Goal: Information Seeking & Learning: Find specific page/section

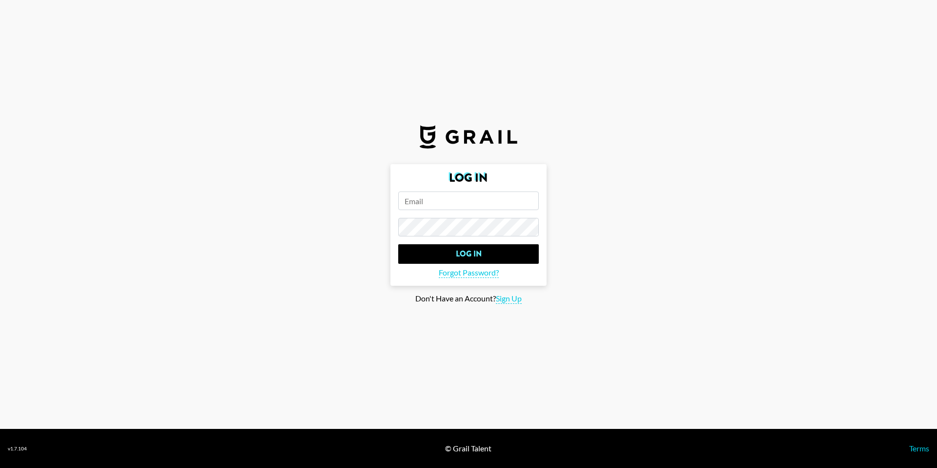
click at [486, 201] on input "email" at bounding box center [468, 200] width 141 height 19
type input "[EMAIL_ADDRESS][DOMAIN_NAME]"
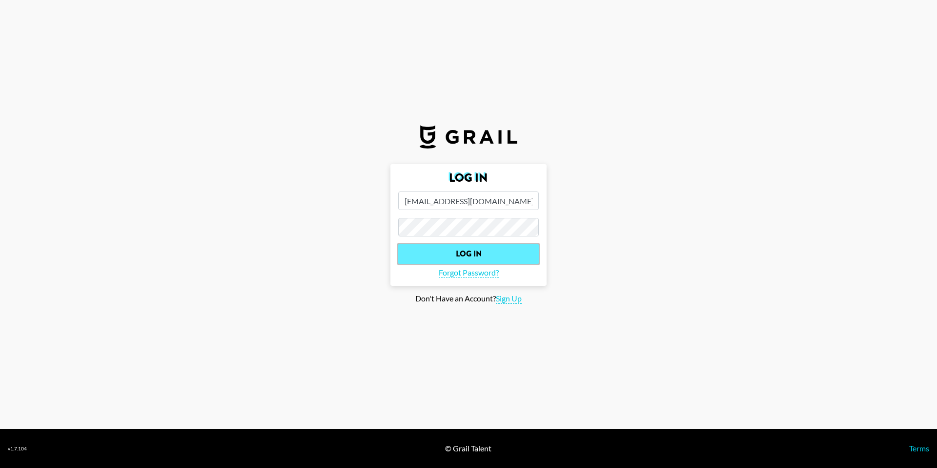
click at [487, 253] on input "Log In" at bounding box center [468, 254] width 141 height 20
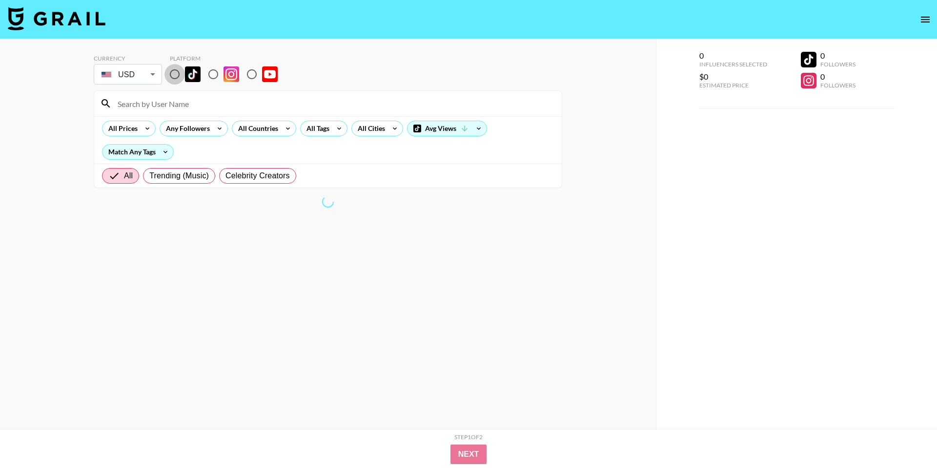
drag, startPoint x: 179, startPoint y: 76, endPoint x: 183, endPoint y: 88, distance: 12.2
click at [179, 77] on input "radio" at bounding box center [174, 74] width 20 height 20
radio input "true"
click at [207, 110] on input at bounding box center [334, 104] width 444 height 16
paste input "urbaewinnie"
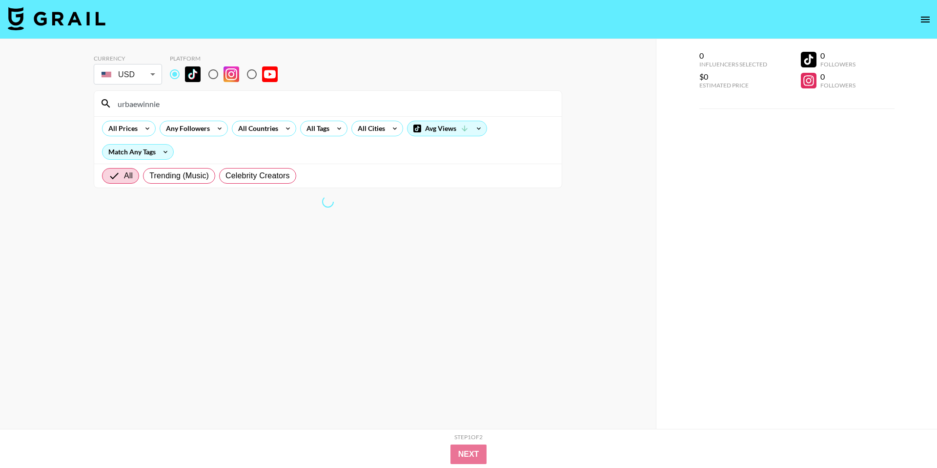
type input "urbaewinnie"
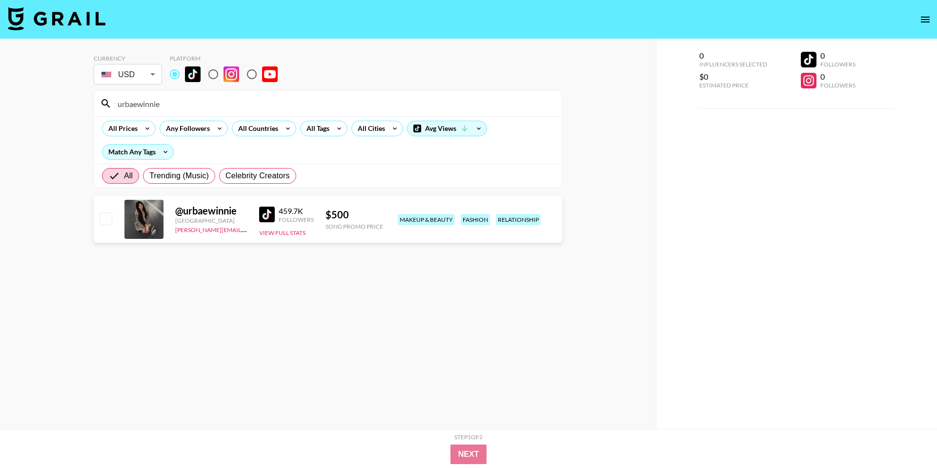
click at [272, 217] on img at bounding box center [267, 214] width 16 height 16
click at [296, 229] on button "View Full Stats" at bounding box center [282, 232] width 46 height 7
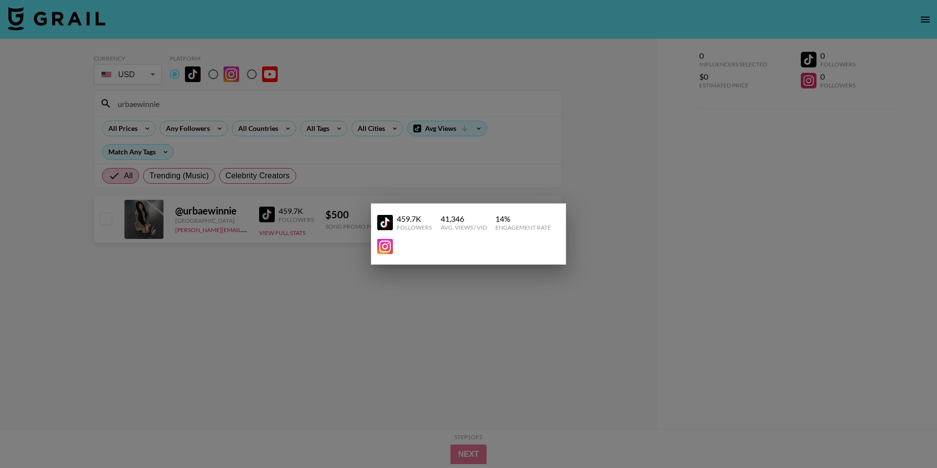
click at [621, 173] on div at bounding box center [468, 234] width 937 height 468
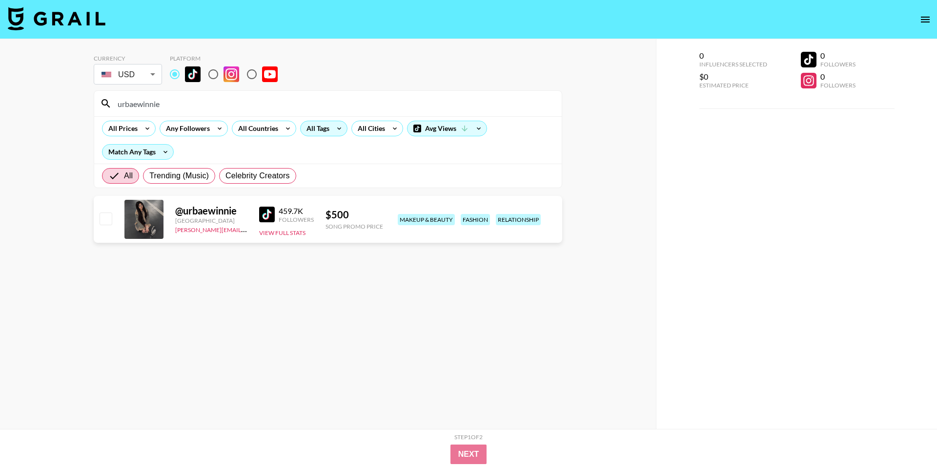
click at [316, 128] on div "All Tags" at bounding box center [316, 128] width 31 height 15
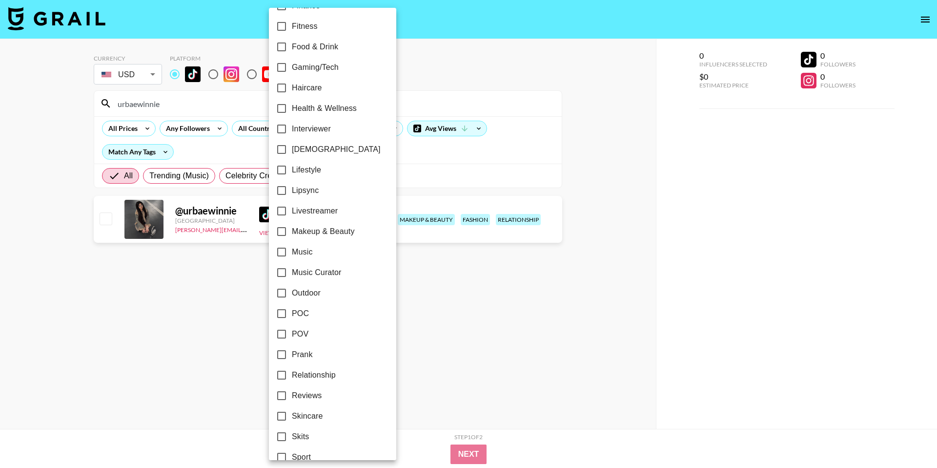
scroll to position [347, 0]
click at [286, 190] on input "Lipsync" at bounding box center [281, 191] width 20 height 20
checkbox input "true"
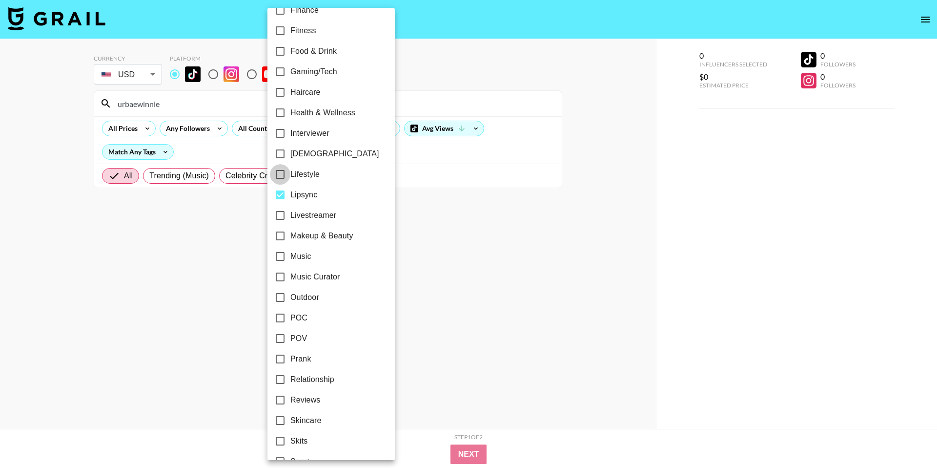
click at [279, 178] on input "Lifestyle" at bounding box center [280, 174] width 20 height 20
checkbox input "true"
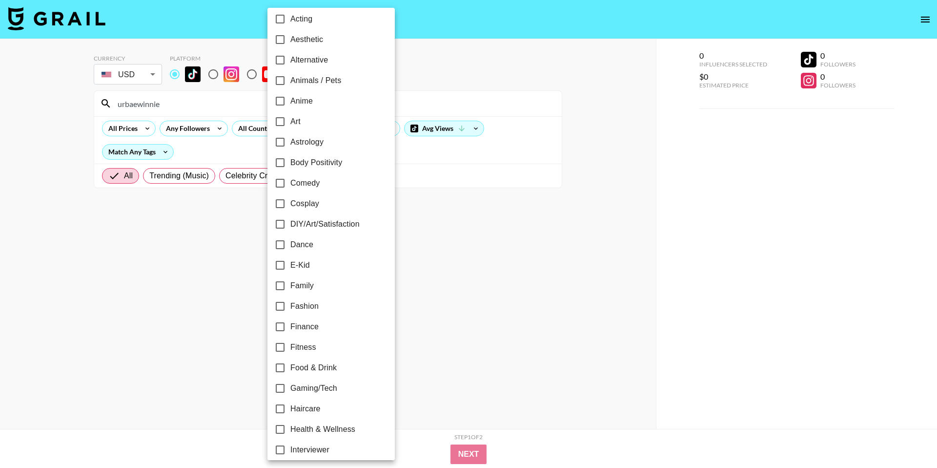
scroll to position [0, 0]
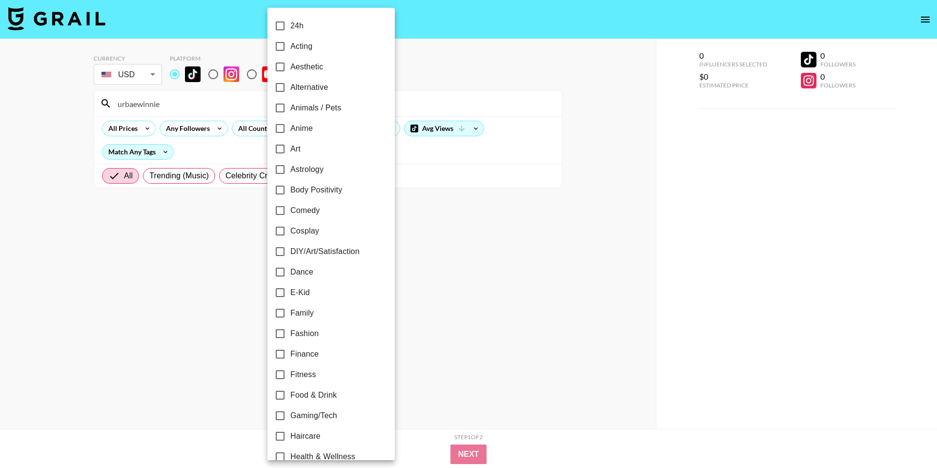
click at [440, 264] on div at bounding box center [468, 234] width 937 height 468
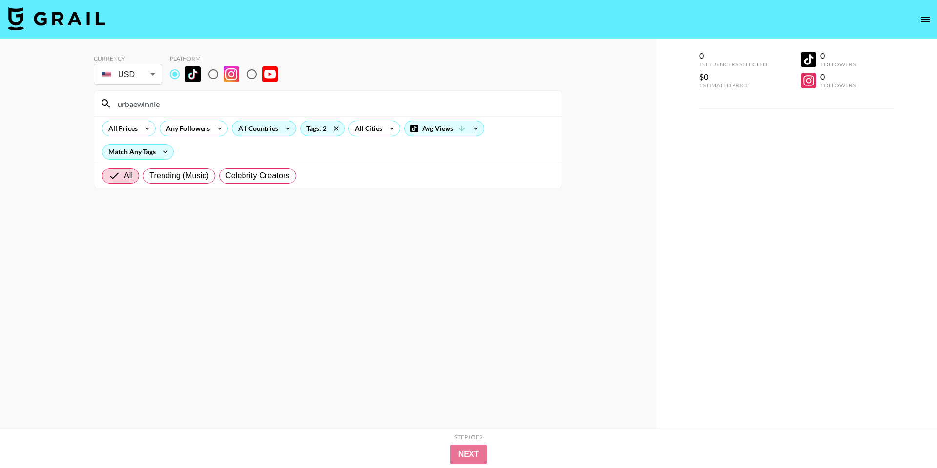
click at [257, 126] on div "All Countries" at bounding box center [256, 128] width 48 height 15
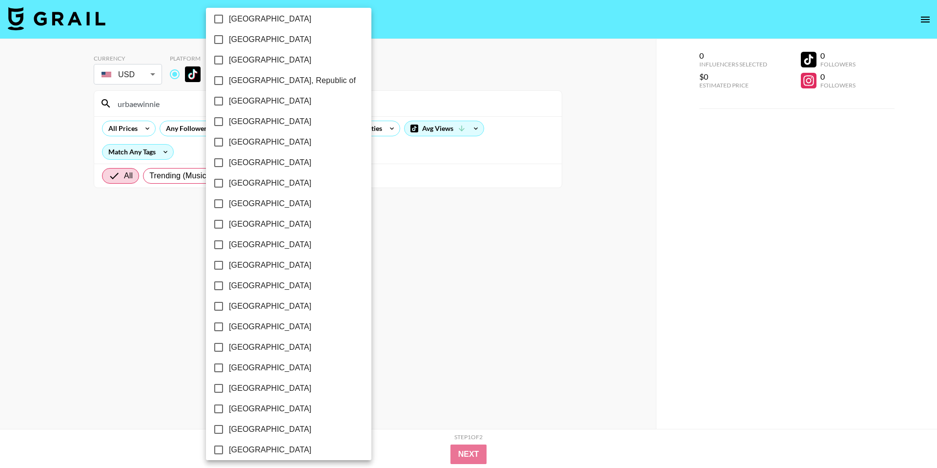
scroll to position [671, 0]
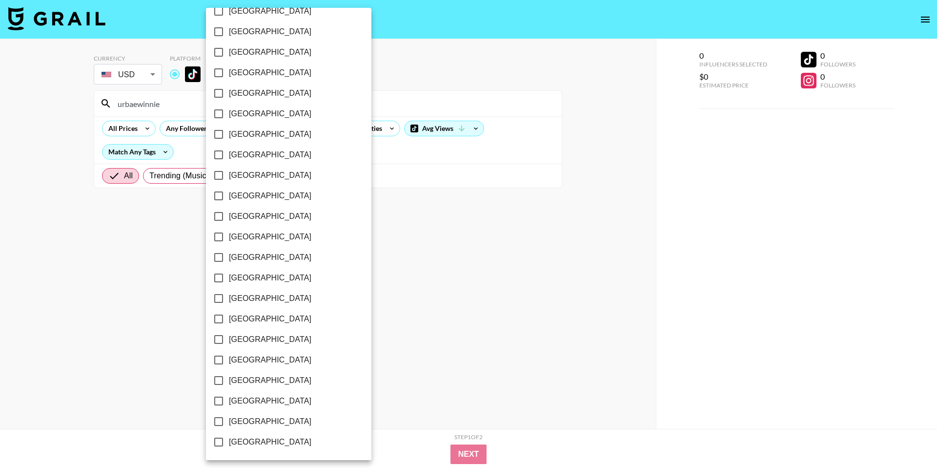
drag, startPoint x: 243, startPoint y: 417, endPoint x: 240, endPoint y: 406, distance: 11.1
click at [243, 416] on span "[GEOGRAPHIC_DATA]" at bounding box center [270, 421] width 82 height 12
click at [229, 416] on input "[GEOGRAPHIC_DATA]" at bounding box center [218, 421] width 20 height 20
checkbox input "true"
click at [240, 402] on span "United Kingdom" at bounding box center [269, 401] width 82 height 12
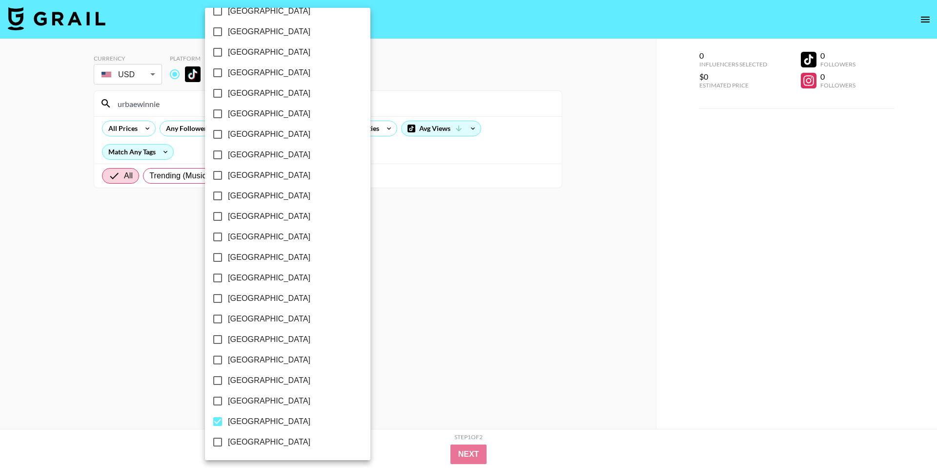
click at [228, 402] on input "United Kingdom" at bounding box center [217, 400] width 20 height 20
click at [241, 402] on span "United Kingdom" at bounding box center [269, 401] width 82 height 12
click at [228, 402] on input "United Kingdom" at bounding box center [217, 400] width 20 height 20
checkbox input "false"
click at [240, 418] on span "[GEOGRAPHIC_DATA]" at bounding box center [269, 421] width 82 height 12
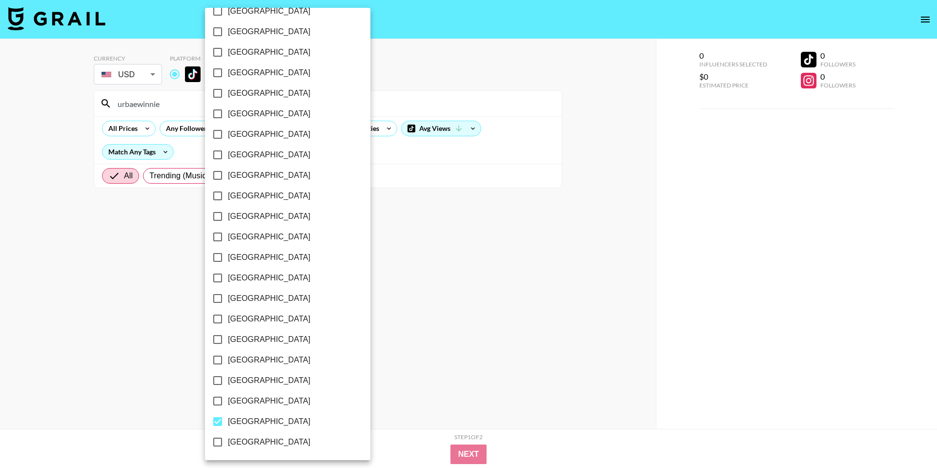
click at [228, 418] on input "[GEOGRAPHIC_DATA]" at bounding box center [217, 421] width 20 height 20
checkbox input "false"
click at [458, 290] on div at bounding box center [468, 234] width 937 height 468
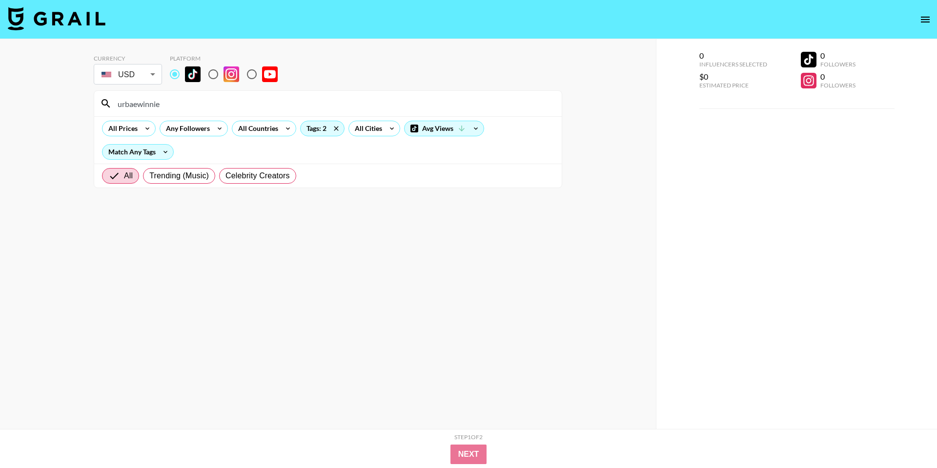
click at [165, 98] on input "urbaewinnie" at bounding box center [334, 104] width 444 height 16
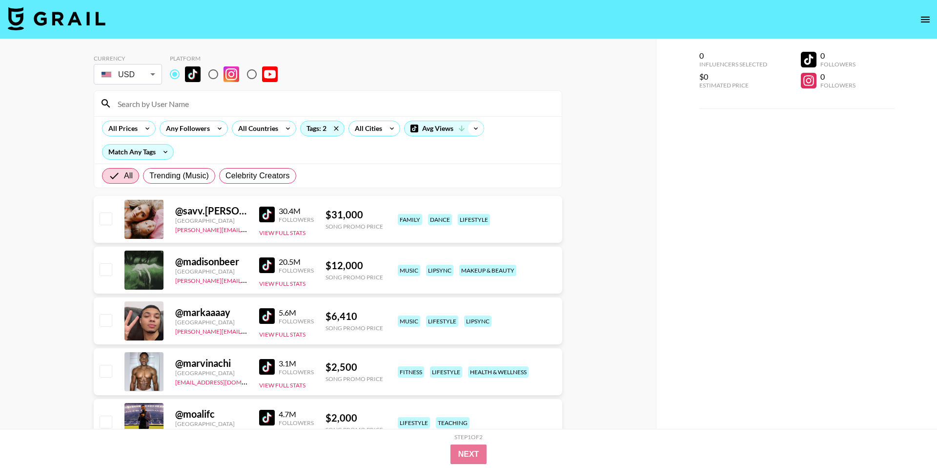
click at [470, 133] on icon at bounding box center [476, 128] width 16 height 15
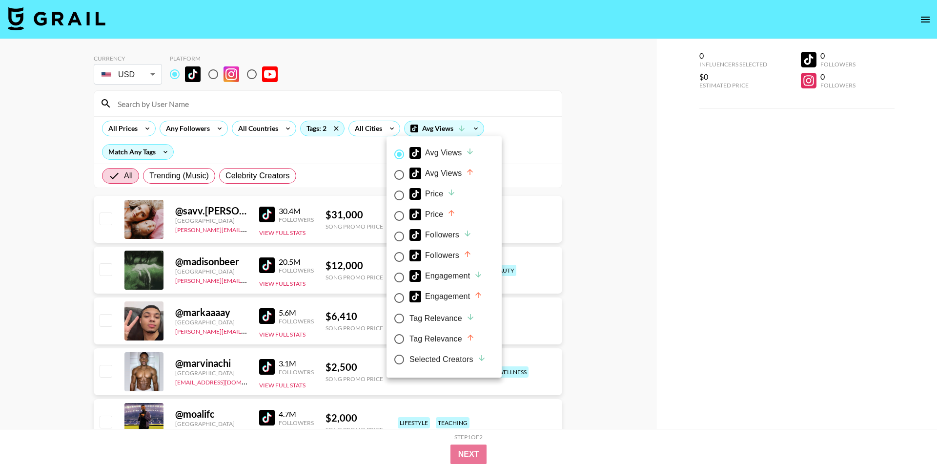
click at [430, 194] on div "Price" at bounding box center [432, 194] width 46 height 12
click at [409, 194] on input "Price" at bounding box center [399, 195] width 20 height 20
radio input "true"
radio input "false"
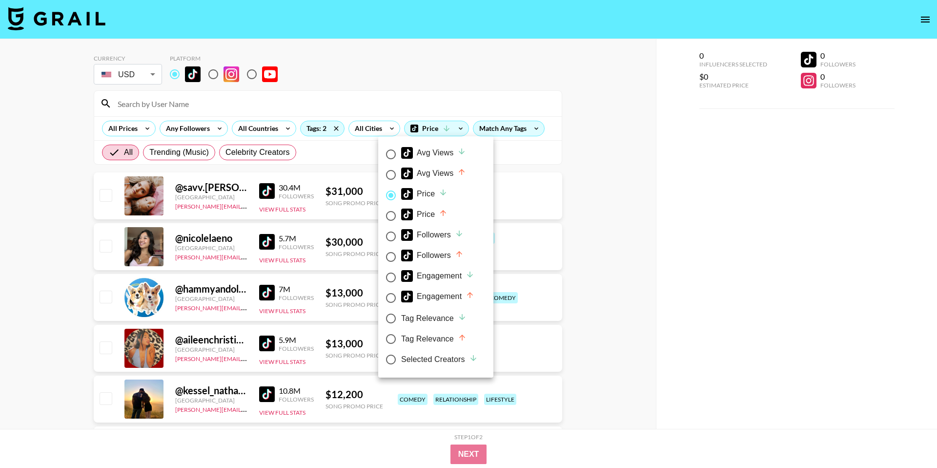
click at [571, 190] on div at bounding box center [468, 234] width 937 height 468
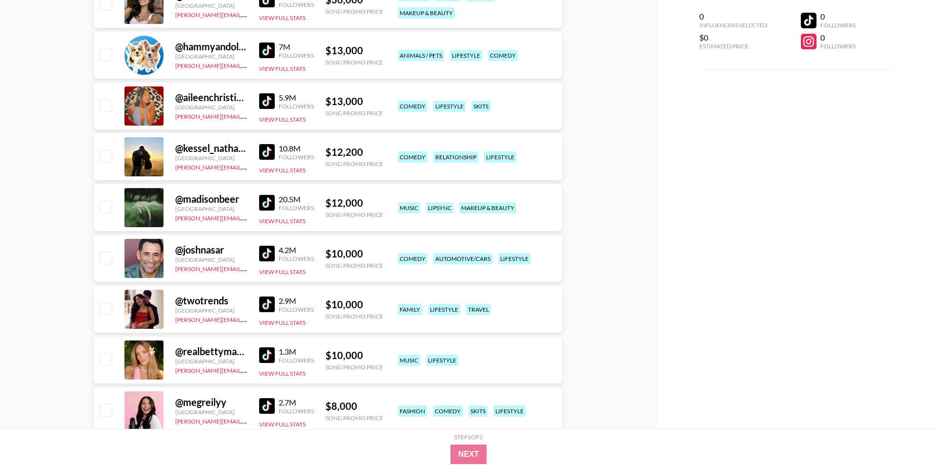
scroll to position [0, 0]
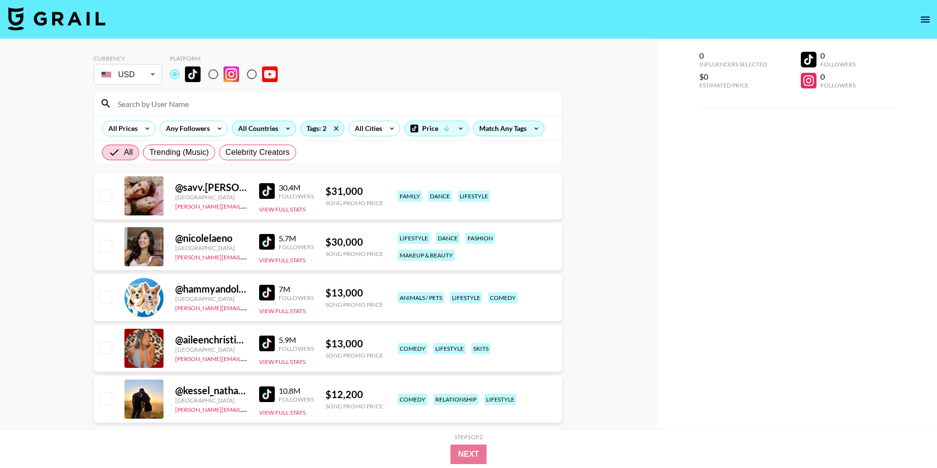
click at [241, 123] on div "All Countries" at bounding box center [256, 128] width 48 height 15
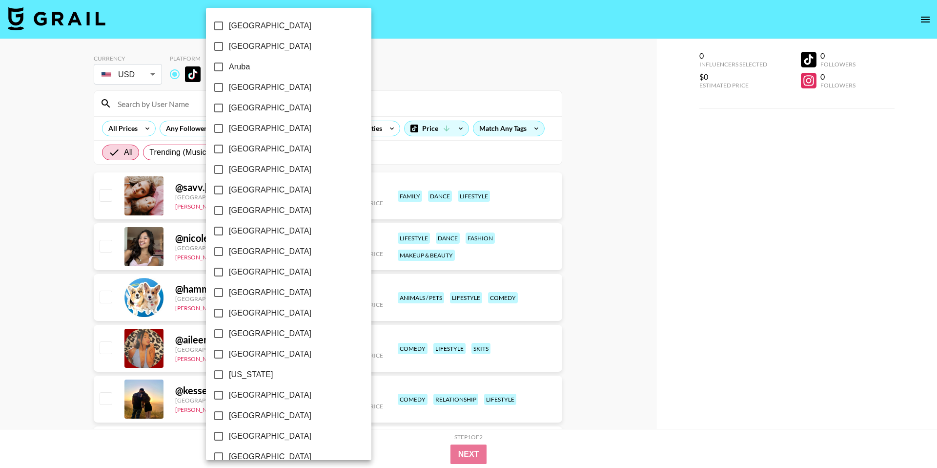
scroll to position [671, 0]
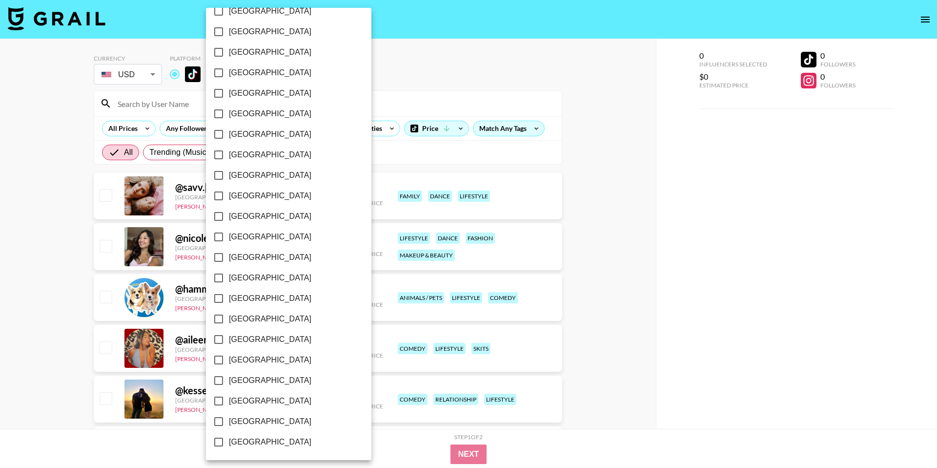
click at [255, 419] on span "[GEOGRAPHIC_DATA]" at bounding box center [270, 421] width 82 height 12
click at [229, 419] on input "[GEOGRAPHIC_DATA]" at bounding box center [218, 421] width 20 height 20
checkbox input "true"
click at [258, 403] on span "United Kingdom" at bounding box center [269, 401] width 82 height 12
click at [228, 403] on input "United Kingdom" at bounding box center [217, 400] width 20 height 20
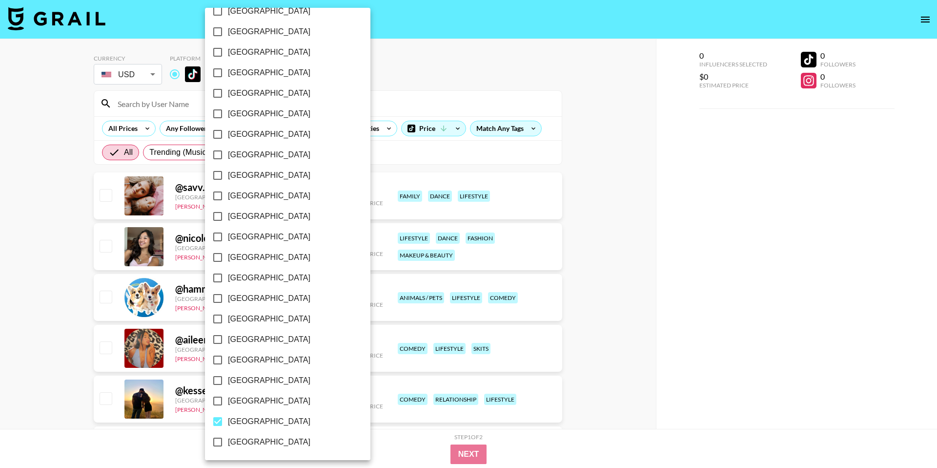
checkbox input "true"
click at [245, 260] on span "[GEOGRAPHIC_DATA]" at bounding box center [269, 257] width 82 height 12
click at [228, 260] on input "[GEOGRAPHIC_DATA]" at bounding box center [217, 257] width 20 height 20
checkbox input "true"
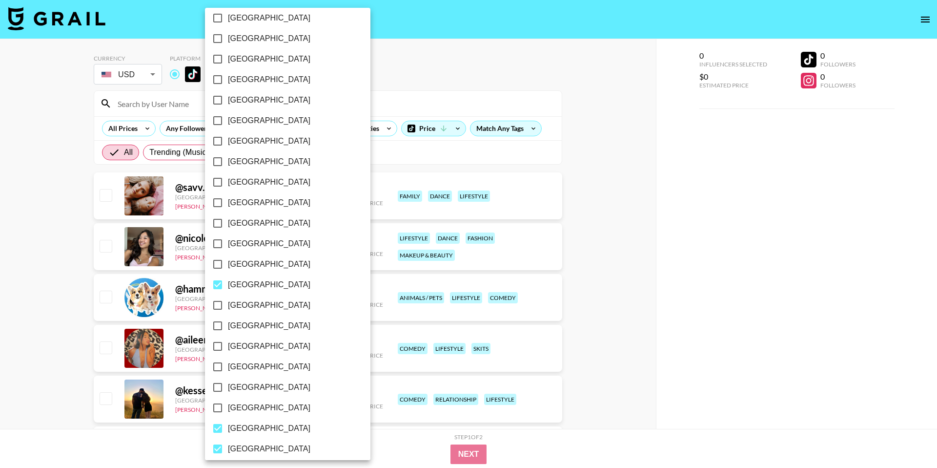
scroll to position [637, 0]
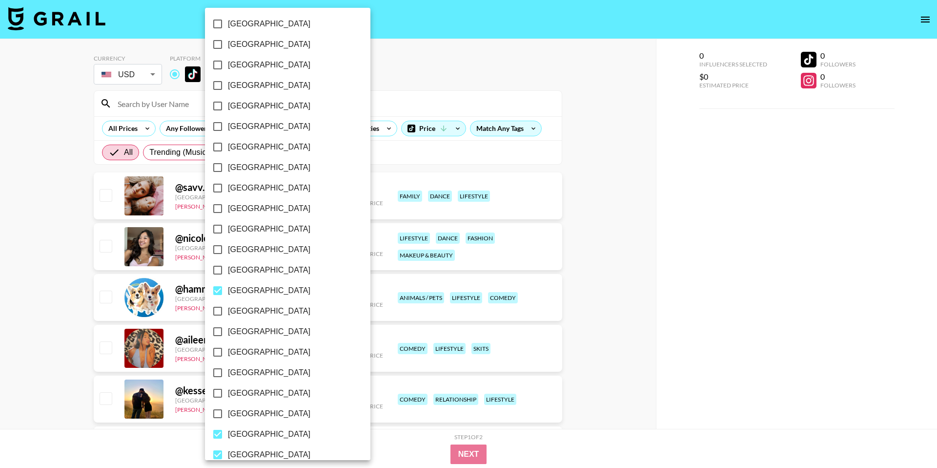
click at [240, 330] on span "Switzerland" at bounding box center [269, 332] width 82 height 12
click at [228, 330] on input "Switzerland" at bounding box center [217, 331] width 20 height 20
checkbox input "true"
click at [240, 306] on span "Sweden" at bounding box center [269, 311] width 82 height 12
click at [228, 306] on input "Sweden" at bounding box center [217, 311] width 20 height 20
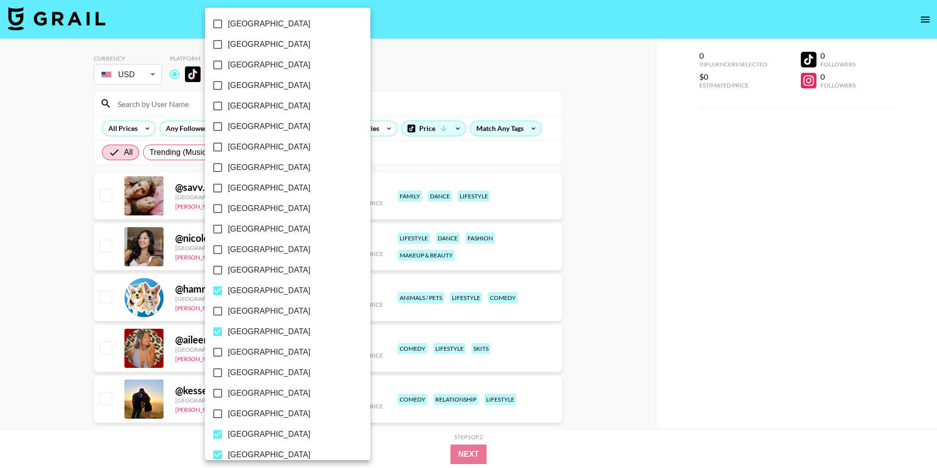
checkbox input "true"
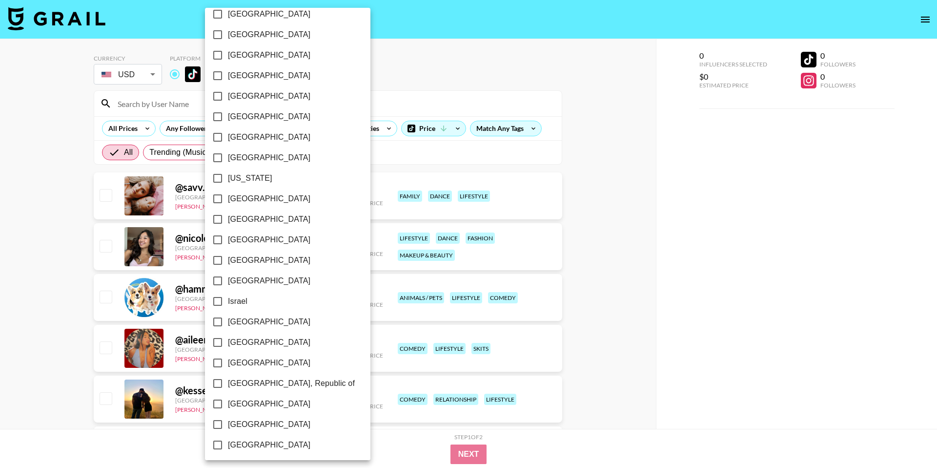
scroll to position [0, 0]
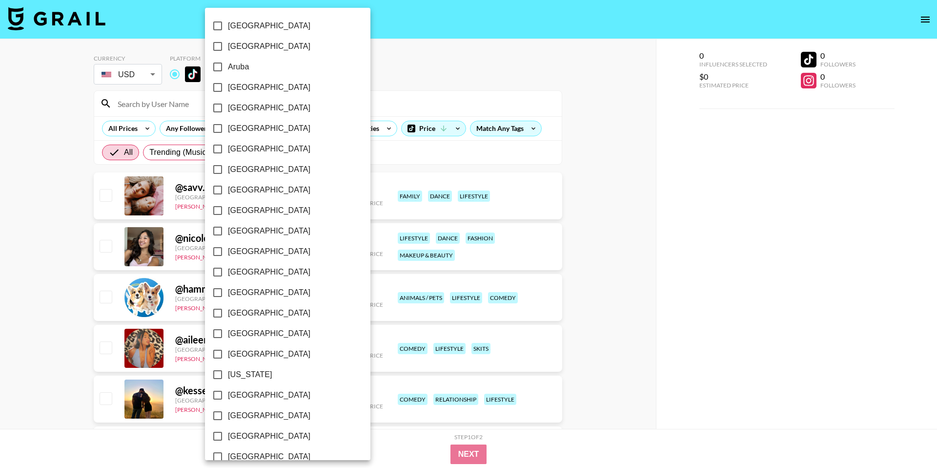
click at [243, 152] on span "Belgium" at bounding box center [269, 149] width 82 height 12
click at [228, 152] on input "Belgium" at bounding box center [217, 149] width 20 height 20
checkbox input "true"
click at [251, 188] on span "[GEOGRAPHIC_DATA]" at bounding box center [269, 190] width 82 height 12
click at [228, 188] on input "[GEOGRAPHIC_DATA]" at bounding box center [217, 190] width 20 height 20
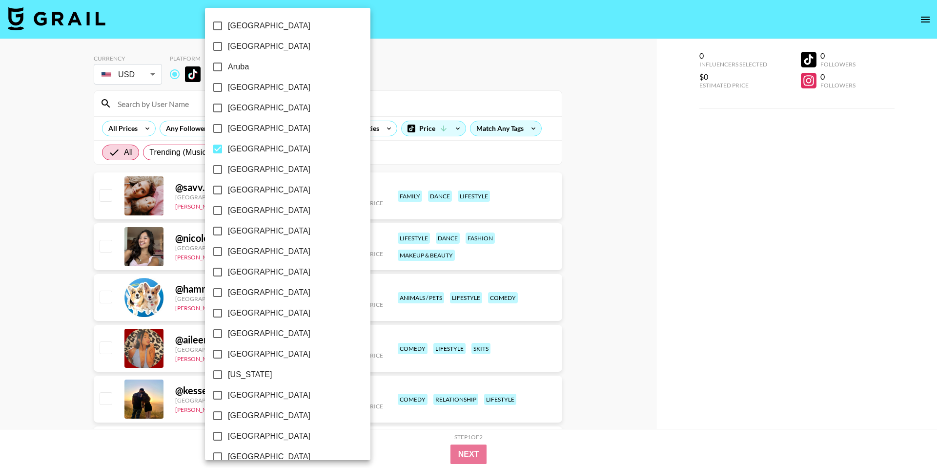
checkbox input "true"
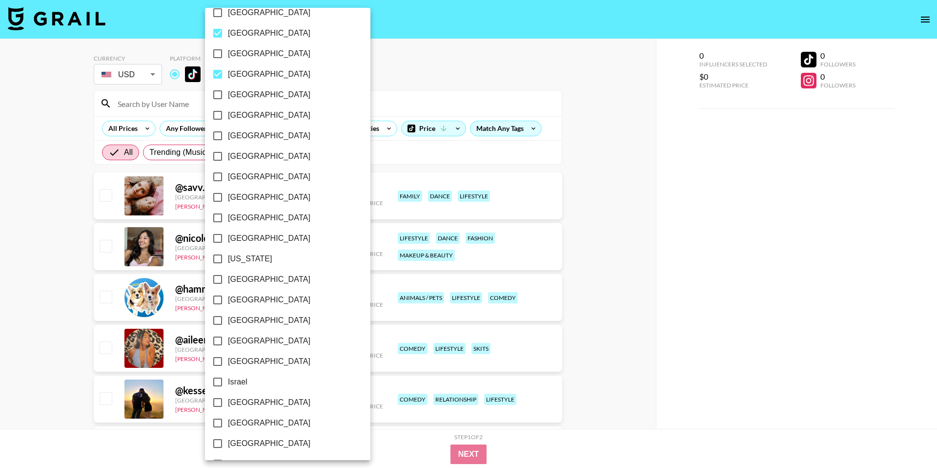
scroll to position [125, 0]
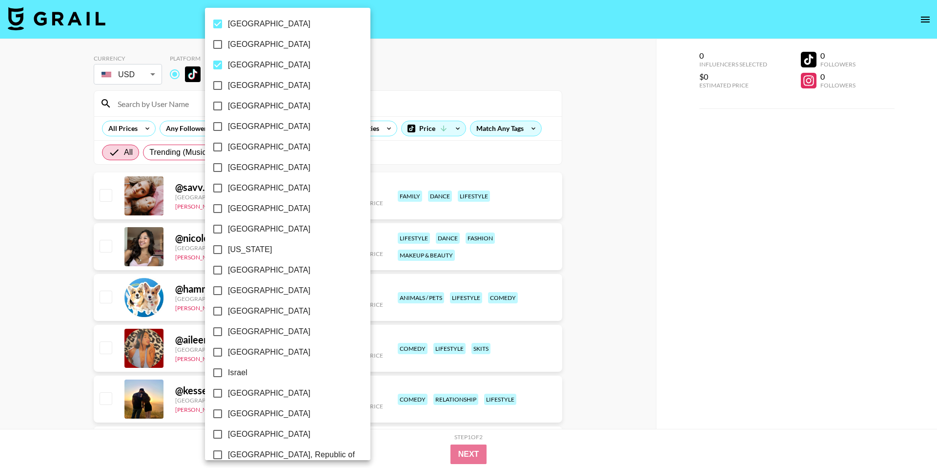
click at [226, 228] on input "[GEOGRAPHIC_DATA]" at bounding box center [217, 229] width 20 height 20
checkbox input "true"
click at [236, 272] on span "Germany" at bounding box center [269, 270] width 82 height 12
click at [228, 272] on input "Germany" at bounding box center [217, 270] width 20 height 20
checkbox input "true"
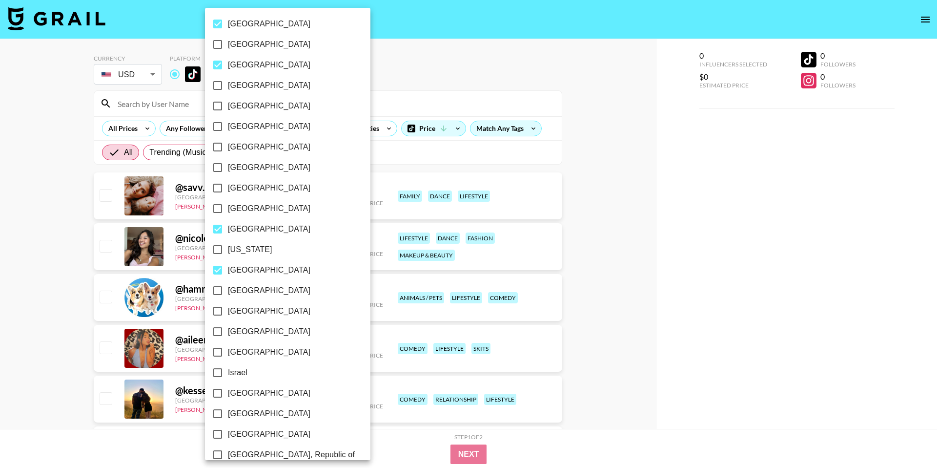
click at [585, 229] on div at bounding box center [468, 234] width 937 height 468
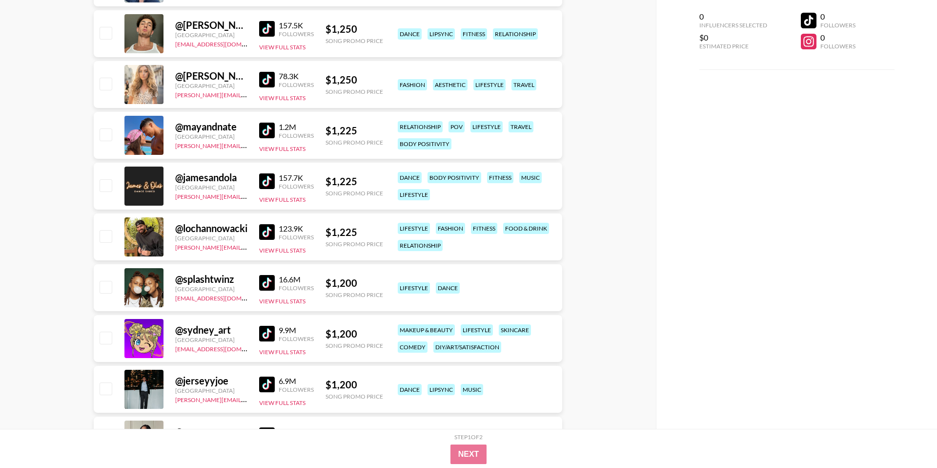
scroll to position [20981, 0]
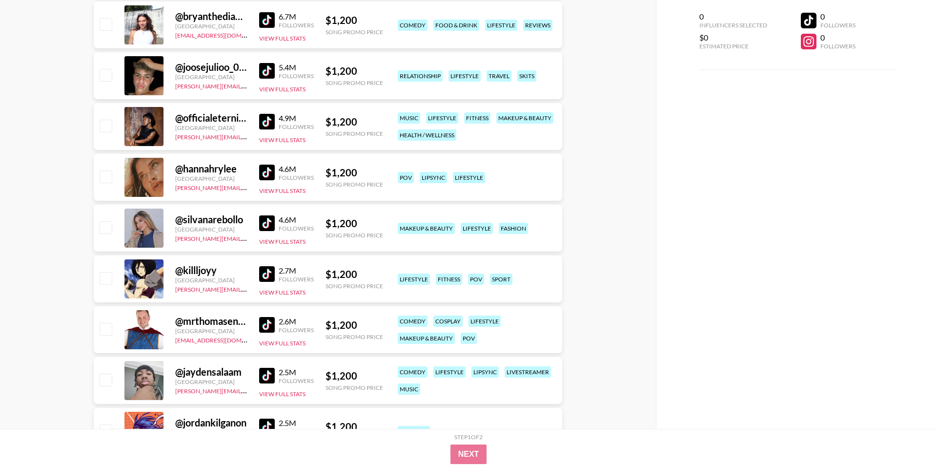
click at [266, 21] on img at bounding box center [267, 20] width 16 height 16
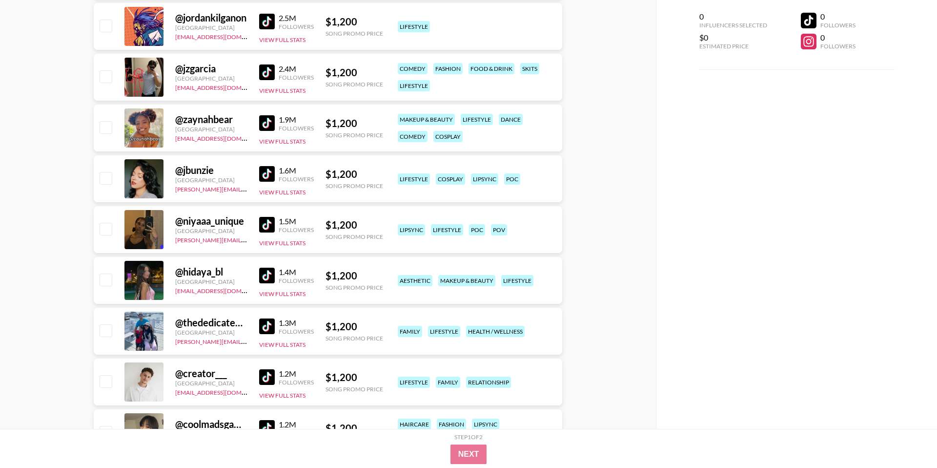
scroll to position [21393, 0]
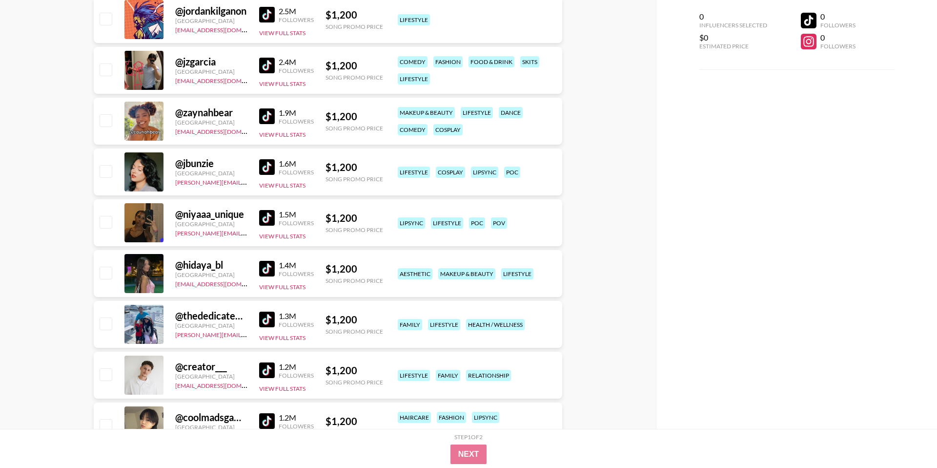
click at [262, 266] on img at bounding box center [267, 269] width 16 height 16
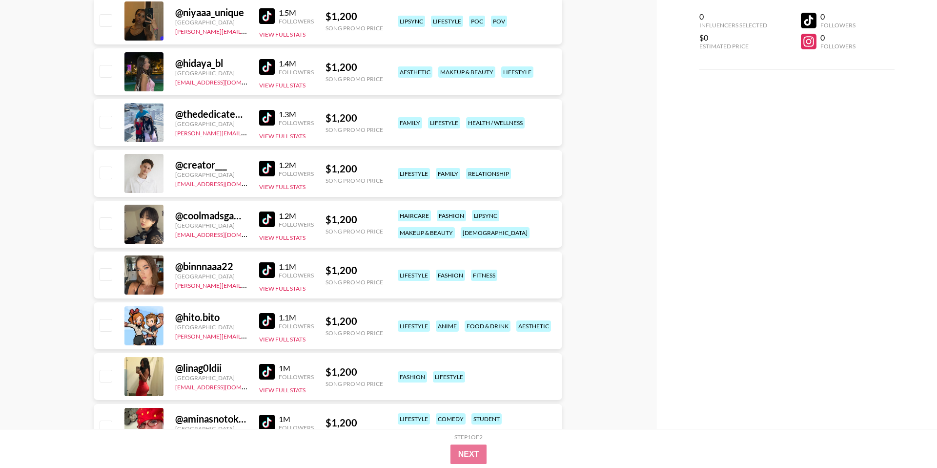
scroll to position [21595, 0]
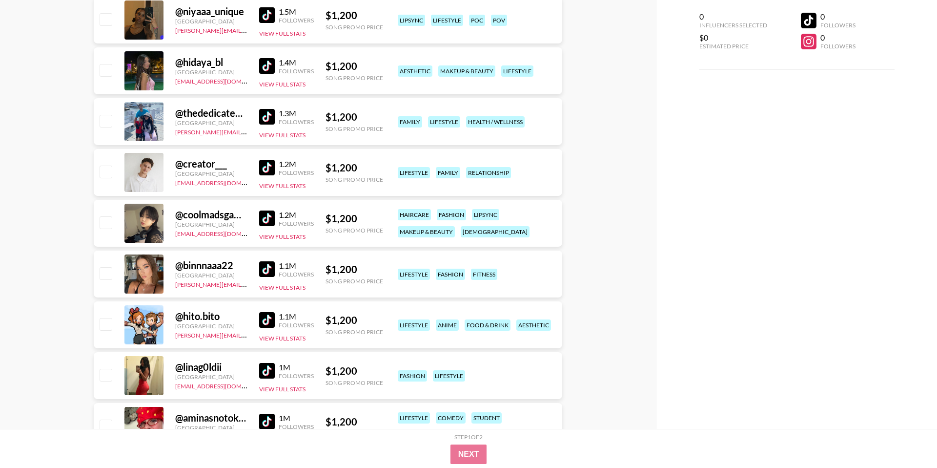
click at [262, 266] on img at bounding box center [267, 269] width 16 height 16
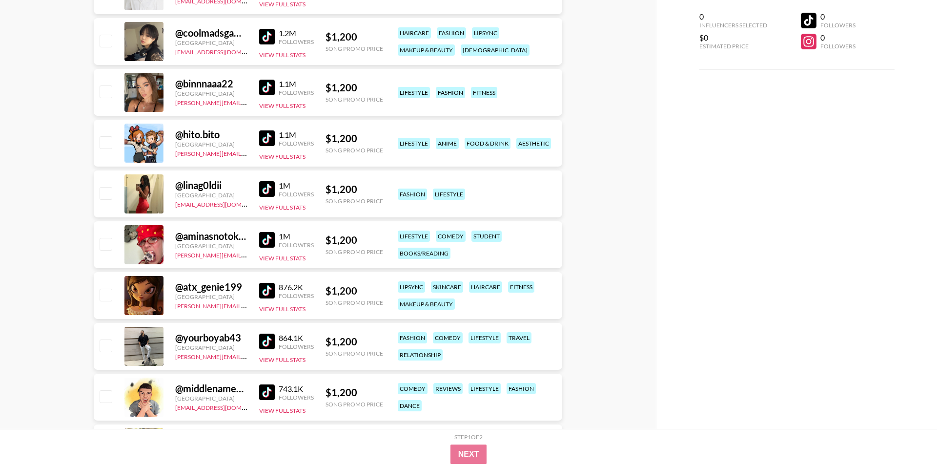
scroll to position [21798, 0]
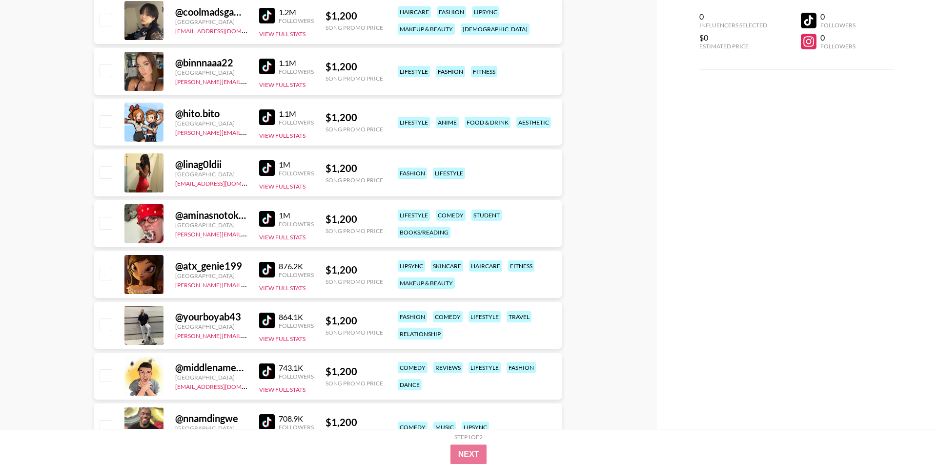
click at [270, 171] on img at bounding box center [267, 168] width 16 height 16
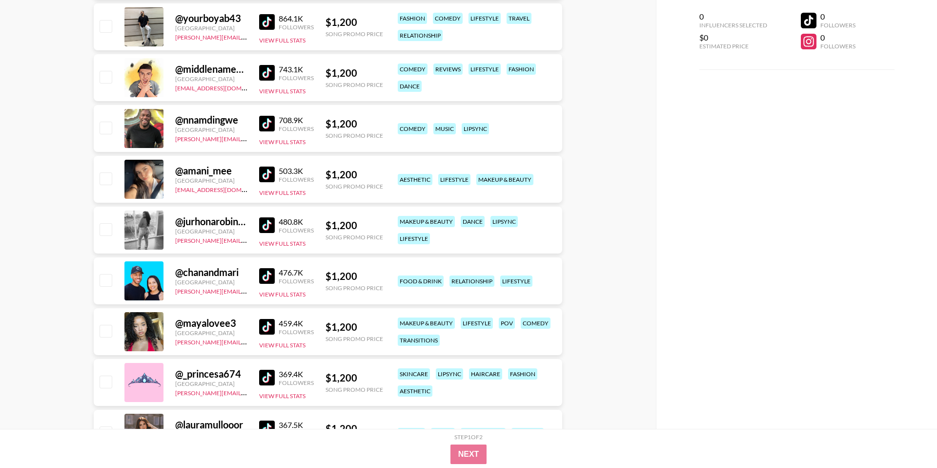
scroll to position [22110, 0]
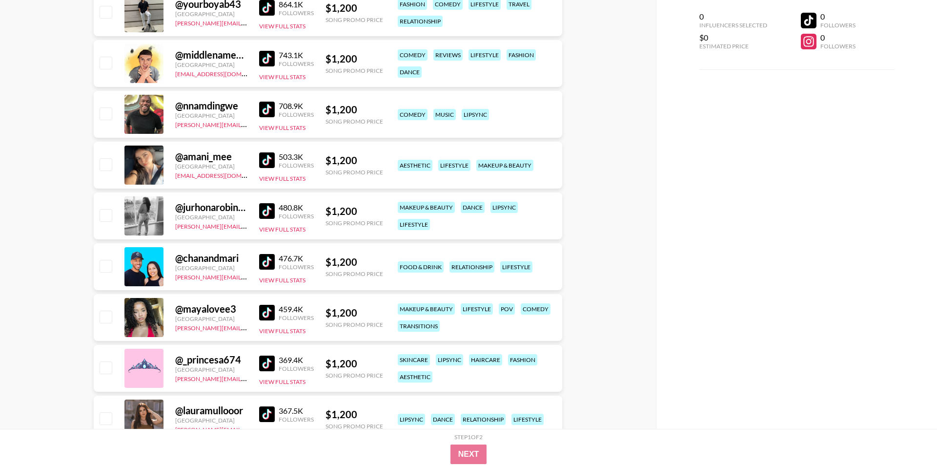
click at [269, 161] on img at bounding box center [267, 160] width 16 height 16
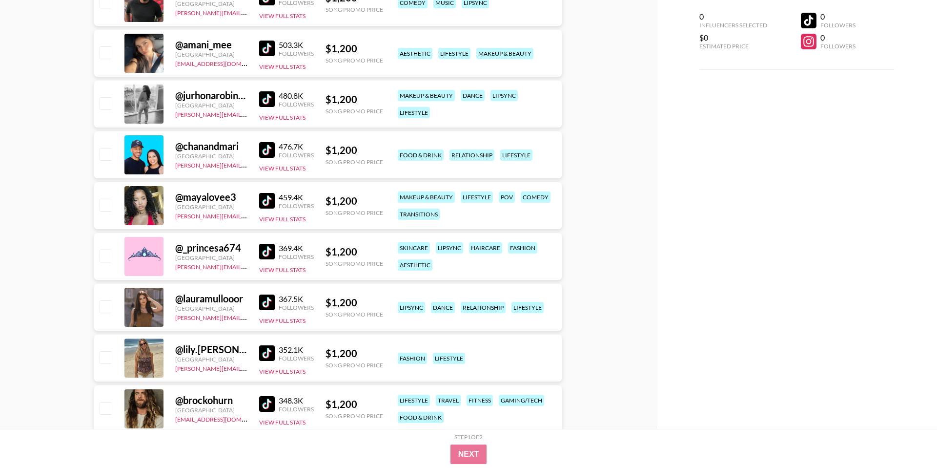
scroll to position [22239, 0]
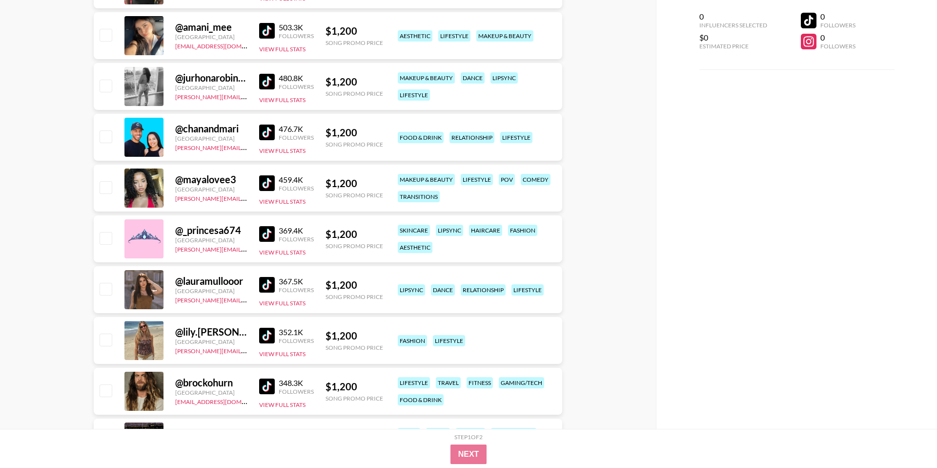
click at [265, 181] on img at bounding box center [267, 183] width 16 height 16
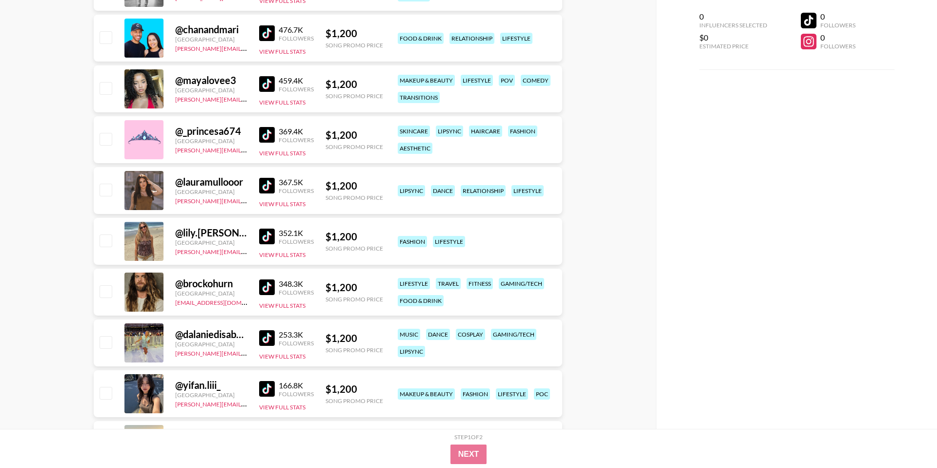
scroll to position [22396, 0]
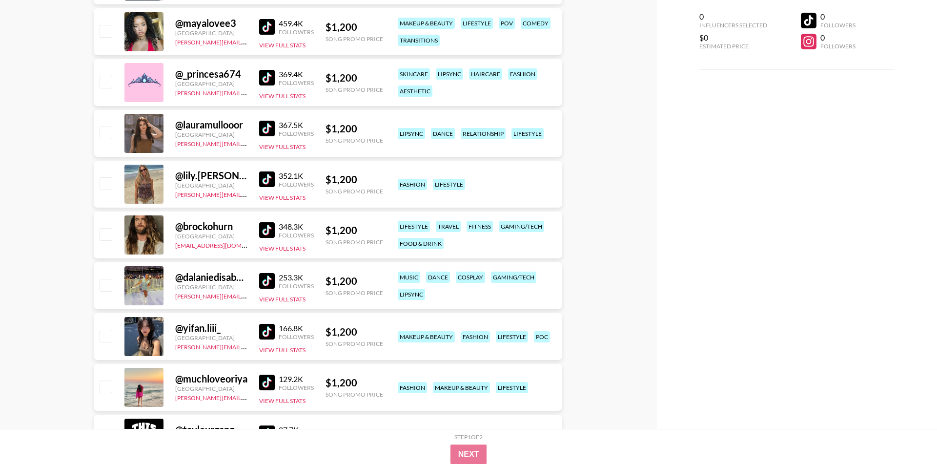
click at [265, 125] on img at bounding box center [267, 129] width 16 height 16
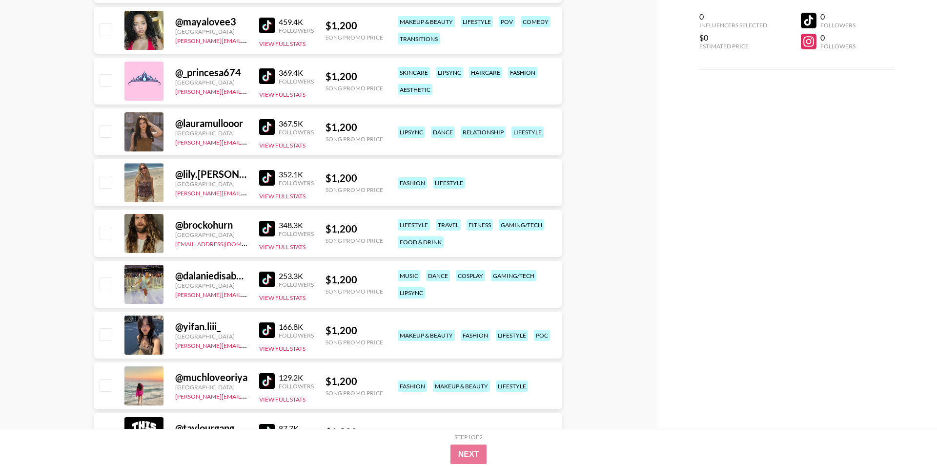
scroll to position [22397, 0]
click at [265, 333] on img at bounding box center [267, 331] width 16 height 16
click at [272, 284] on img at bounding box center [267, 280] width 16 height 16
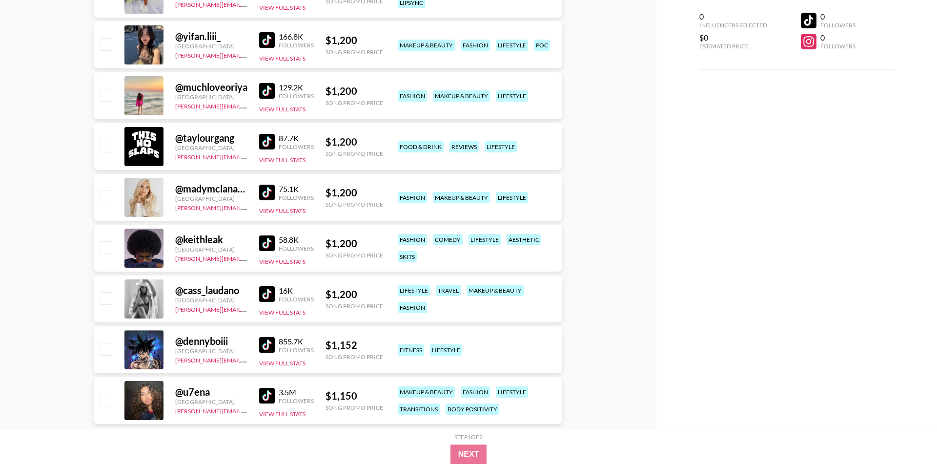
scroll to position [22688, 0]
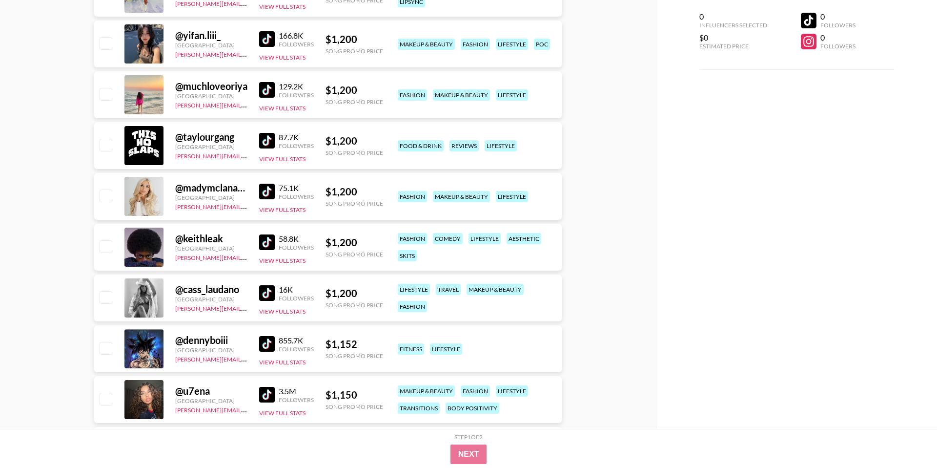
click at [268, 292] on img at bounding box center [267, 293] width 16 height 16
click at [265, 397] on img at bounding box center [267, 395] width 16 height 16
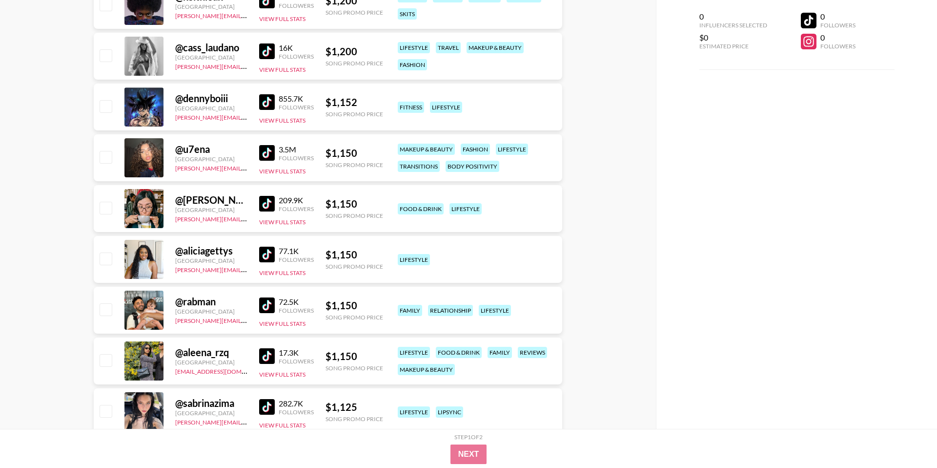
scroll to position [22930, 0]
click at [256, 359] on div "@ aleena_rzq United Kingdom amyf@grail-talent.com 17.3K Followers View Full Sta…" at bounding box center [328, 360] width 469 height 47
click at [261, 358] on img at bounding box center [267, 355] width 16 height 16
click at [263, 402] on img at bounding box center [267, 406] width 16 height 16
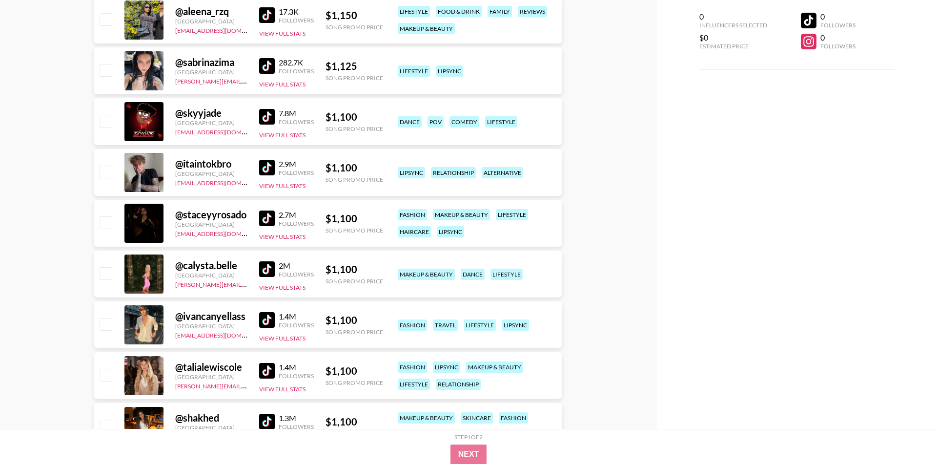
scroll to position [23283, 0]
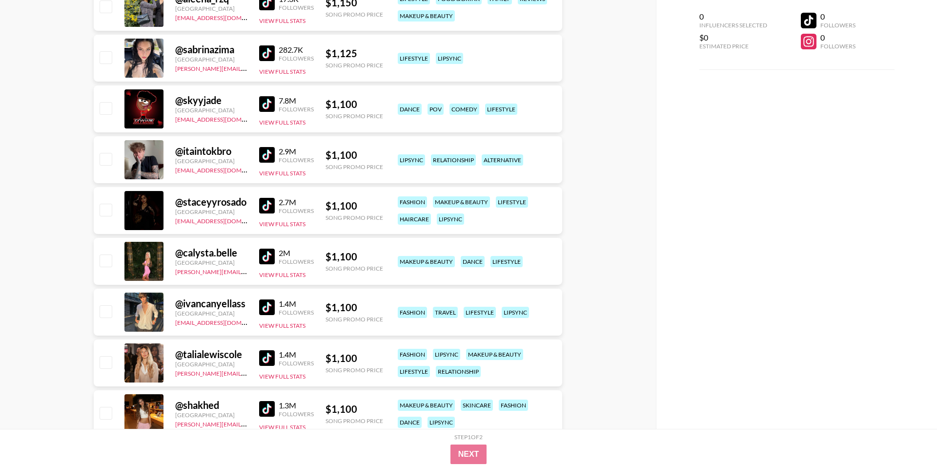
click at [267, 259] on img at bounding box center [267, 256] width 16 height 16
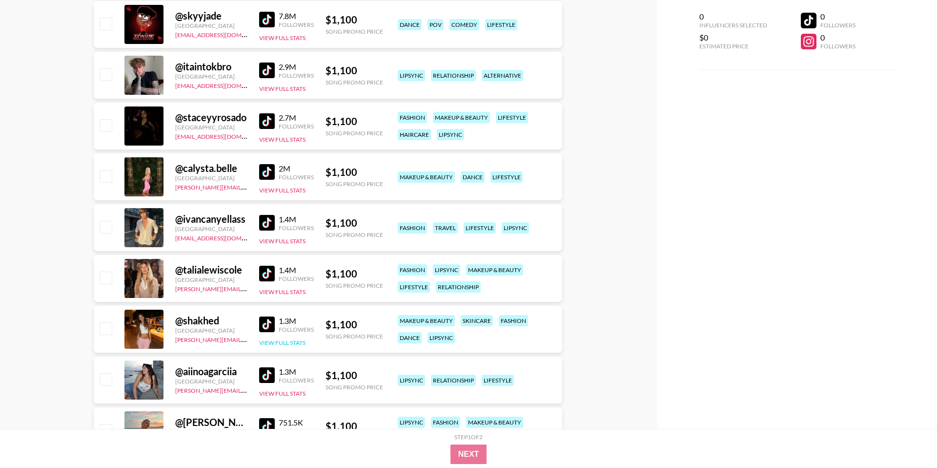
scroll to position [23379, 0]
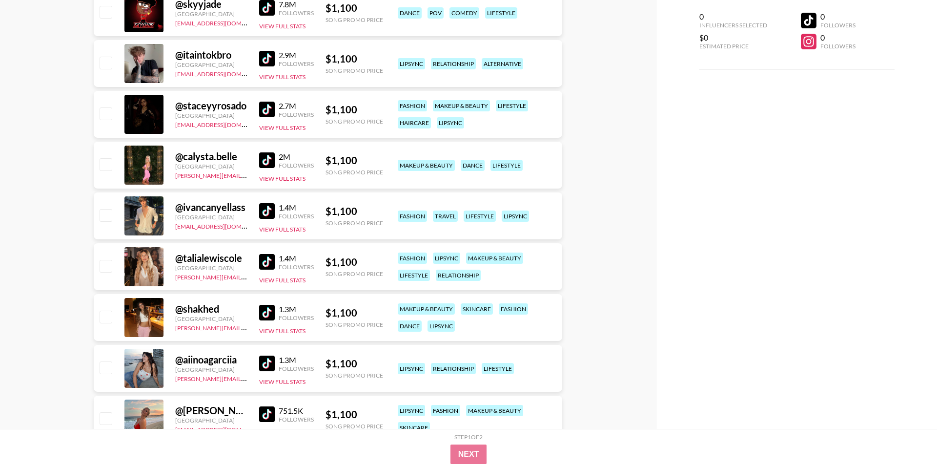
click at [266, 313] on img at bounding box center [267, 313] width 16 height 16
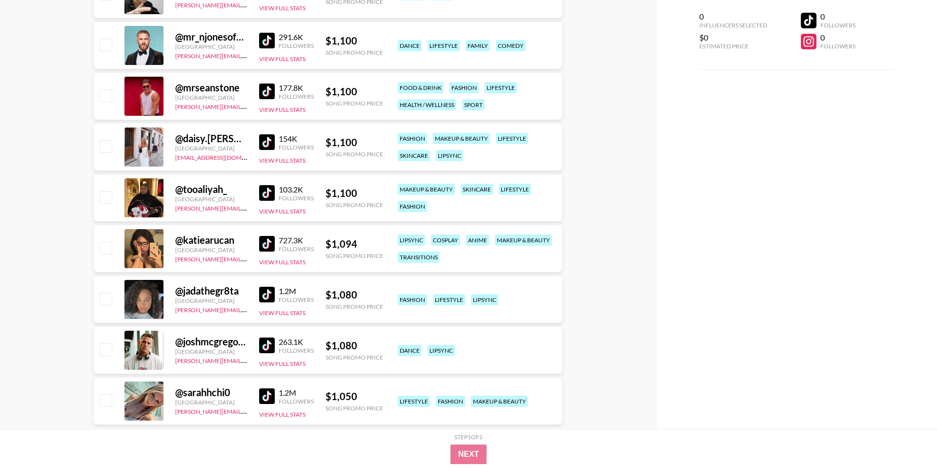
scroll to position [24007, 0]
click at [269, 244] on img at bounding box center [267, 243] width 16 height 16
click at [262, 400] on img at bounding box center [267, 396] width 16 height 16
click at [261, 294] on img at bounding box center [267, 294] width 16 height 16
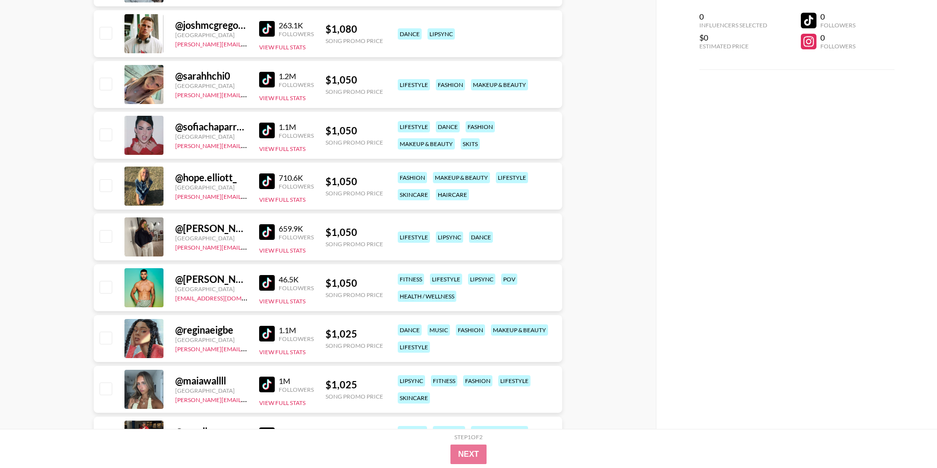
scroll to position [24323, 0]
click at [265, 130] on img at bounding box center [267, 130] width 16 height 16
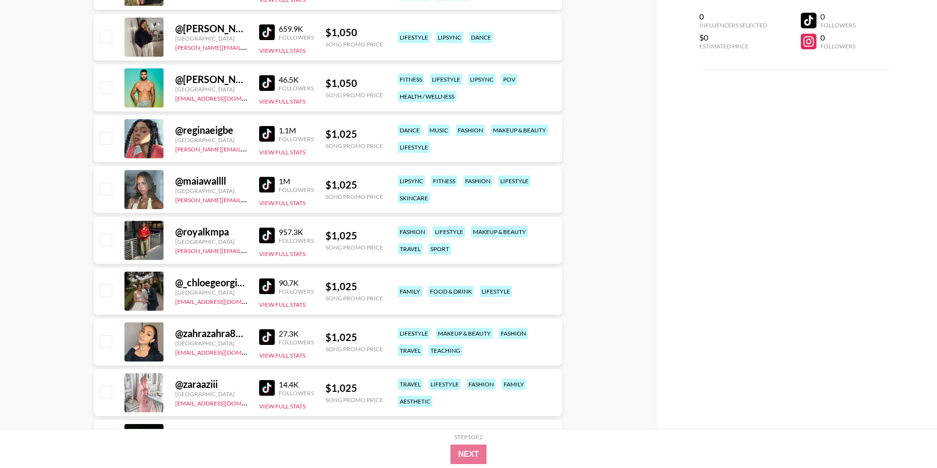
scroll to position [24529, 0]
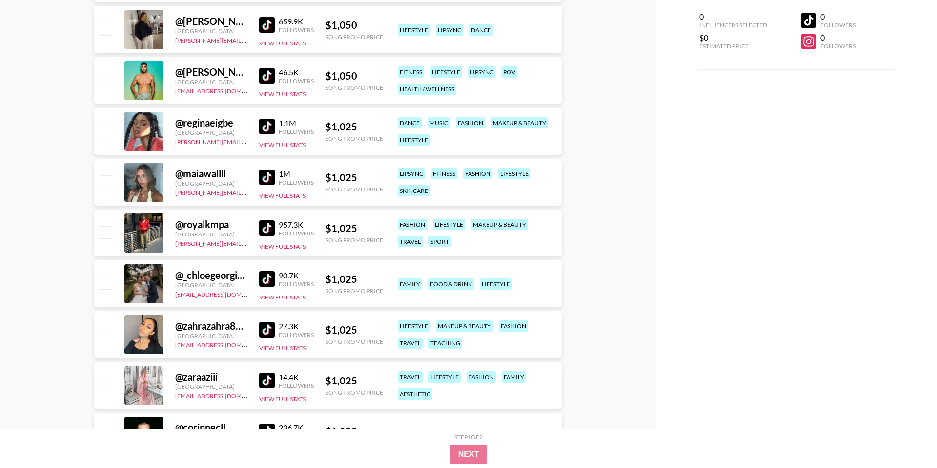
click at [267, 327] on img at bounding box center [267, 330] width 16 height 16
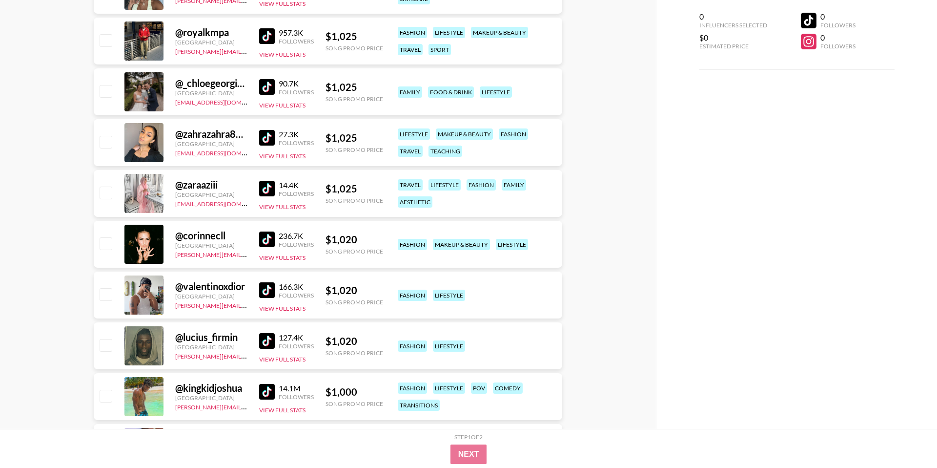
scroll to position [24758, 0]
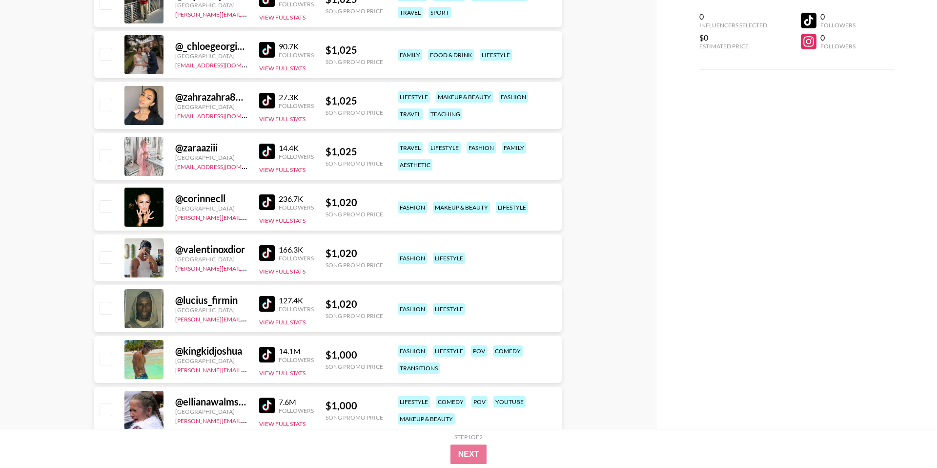
click at [265, 147] on img at bounding box center [267, 151] width 16 height 16
click at [265, 198] on img at bounding box center [267, 202] width 16 height 16
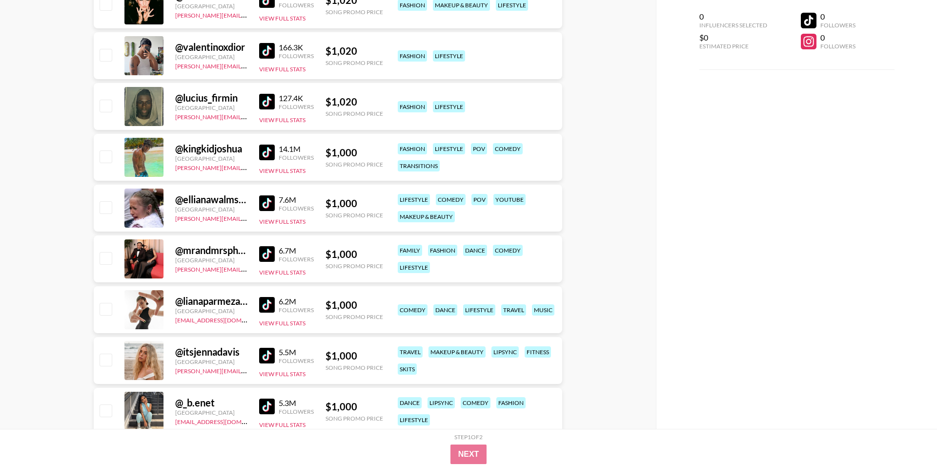
scroll to position [24962, 0]
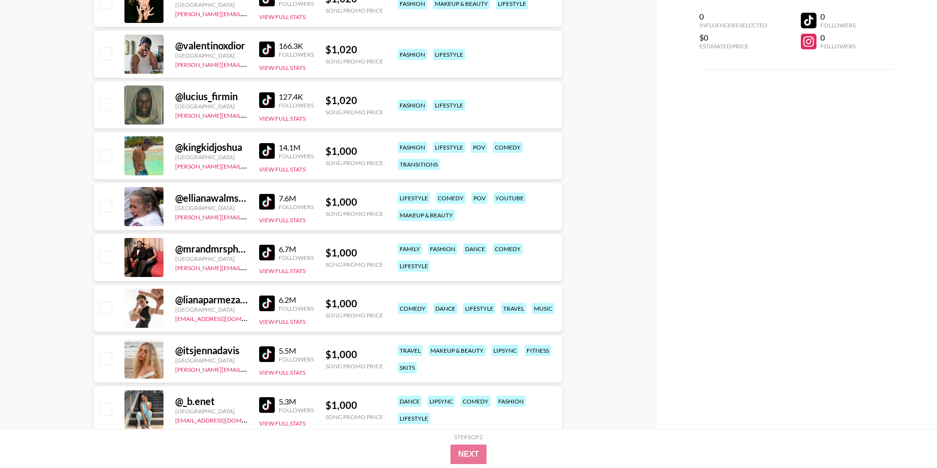
click at [266, 303] on img at bounding box center [267, 303] width 16 height 16
click at [272, 412] on div "5.3M Followers" at bounding box center [286, 404] width 55 height 17
click at [270, 409] on img at bounding box center [267, 405] width 16 height 16
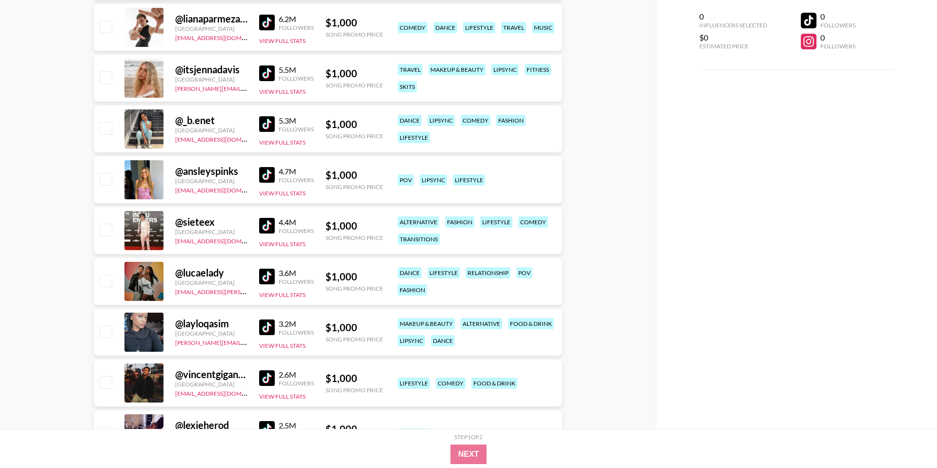
scroll to position [25257, 0]
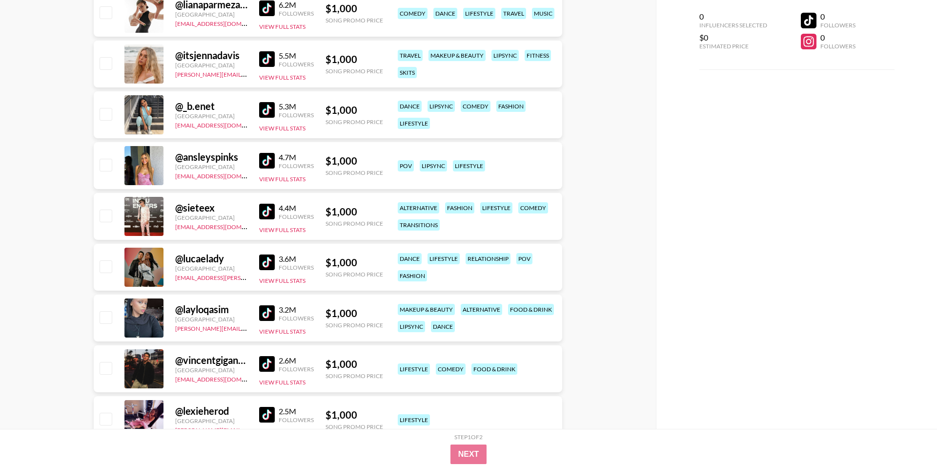
click at [267, 257] on img at bounding box center [267, 262] width 16 height 16
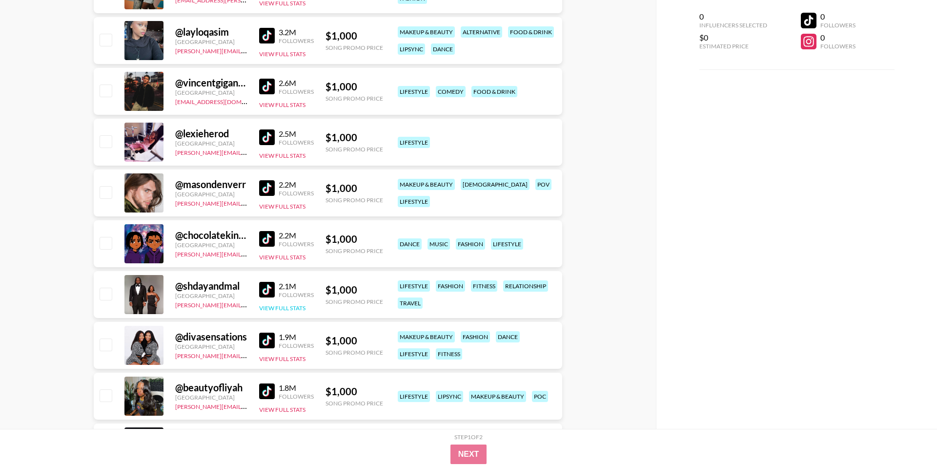
scroll to position [25538, 0]
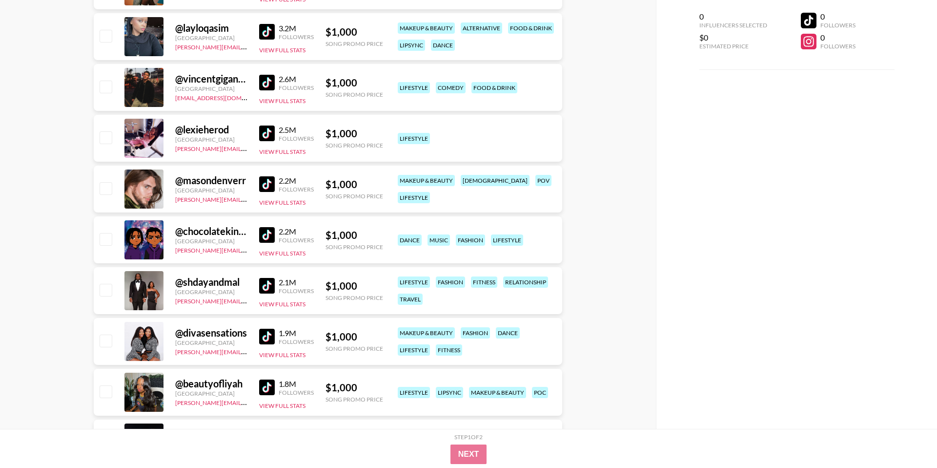
click at [265, 286] on img at bounding box center [267, 286] width 16 height 16
click at [268, 337] on img at bounding box center [267, 336] width 16 height 16
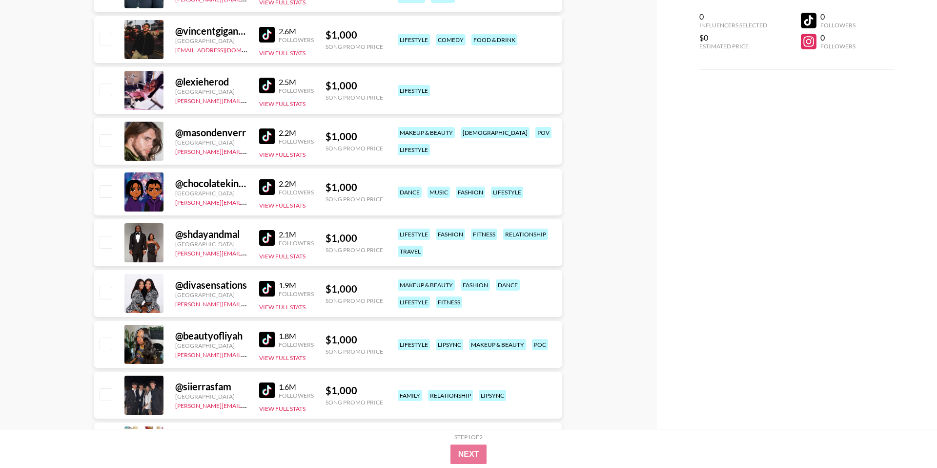
scroll to position [25590, 0]
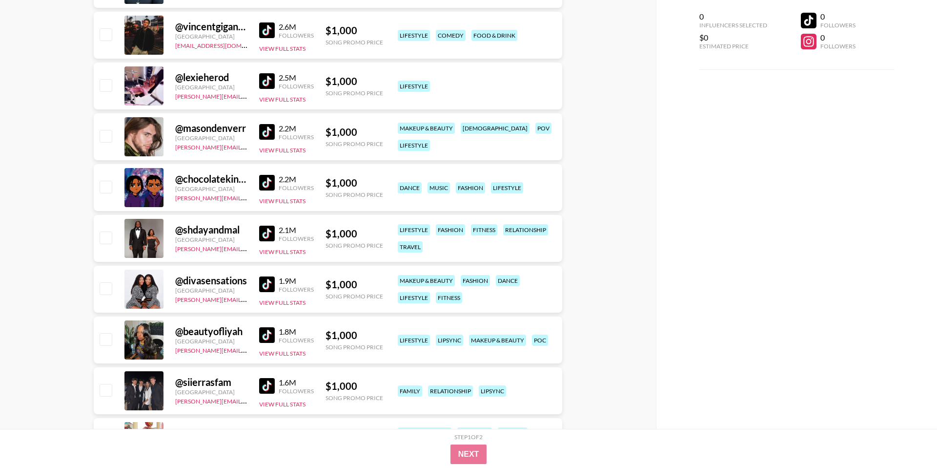
click at [268, 339] on img at bounding box center [267, 335] width 16 height 16
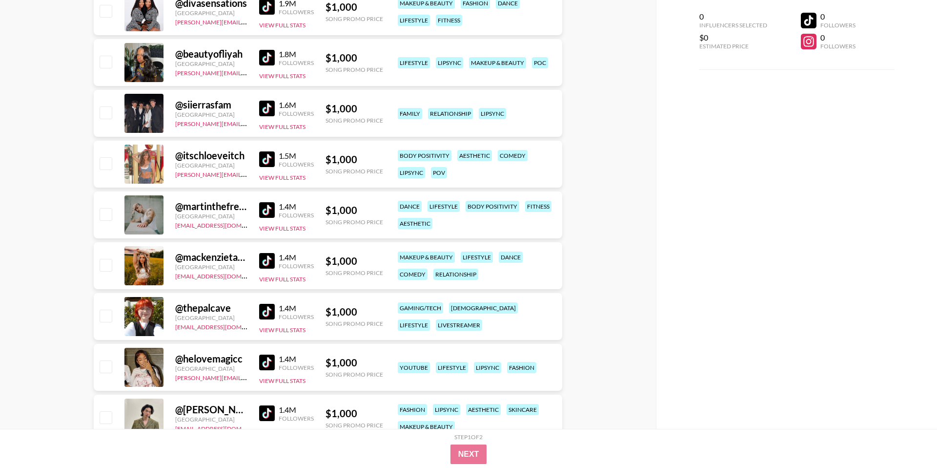
scroll to position [25868, 0]
click at [262, 156] on img at bounding box center [267, 159] width 16 height 16
click at [266, 308] on img at bounding box center [267, 311] width 16 height 16
click at [269, 365] on img at bounding box center [267, 362] width 16 height 16
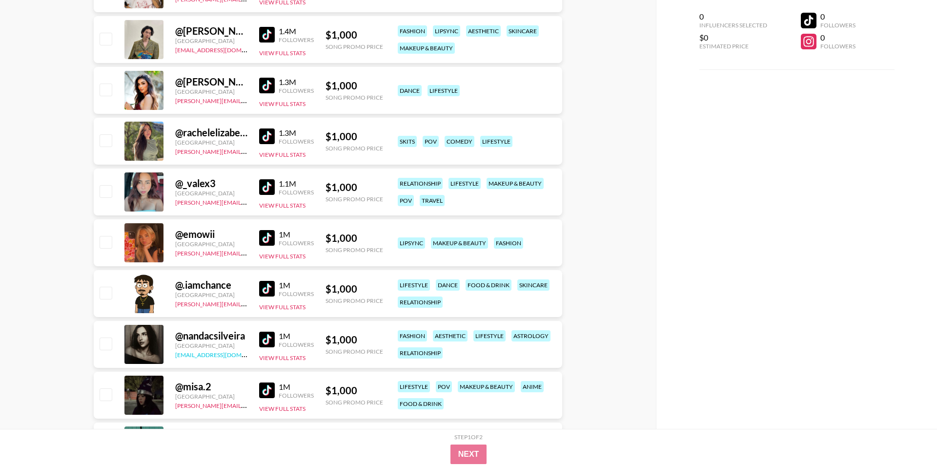
scroll to position [26245, 0]
click at [267, 131] on img at bounding box center [267, 137] width 16 height 16
click at [260, 186] on img at bounding box center [267, 188] width 16 height 16
click at [264, 239] on img at bounding box center [267, 238] width 16 height 16
click at [260, 337] on img at bounding box center [267, 340] width 16 height 16
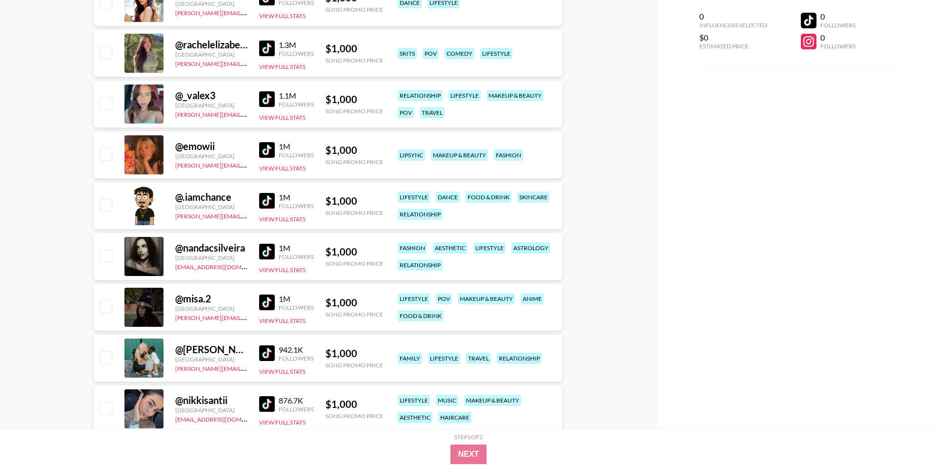
scroll to position [26334, 0]
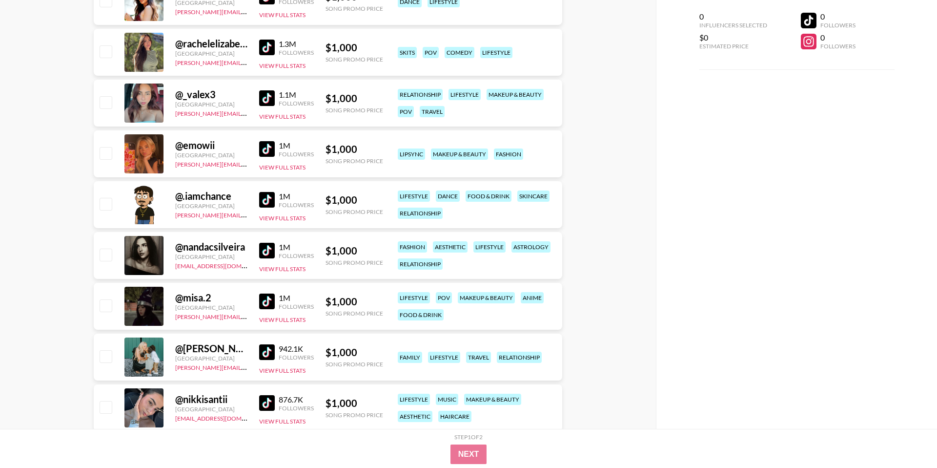
click at [265, 405] on img at bounding box center [267, 403] width 16 height 16
click at [270, 298] on img at bounding box center [267, 301] width 16 height 16
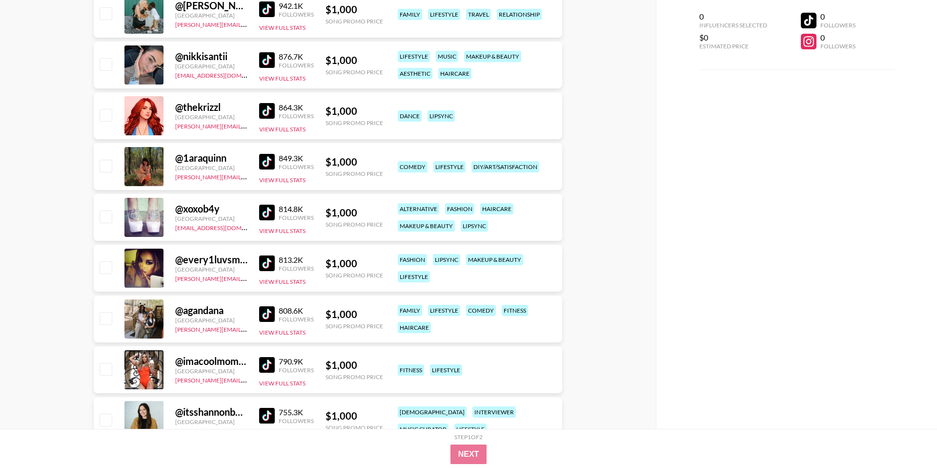
scroll to position [26678, 0]
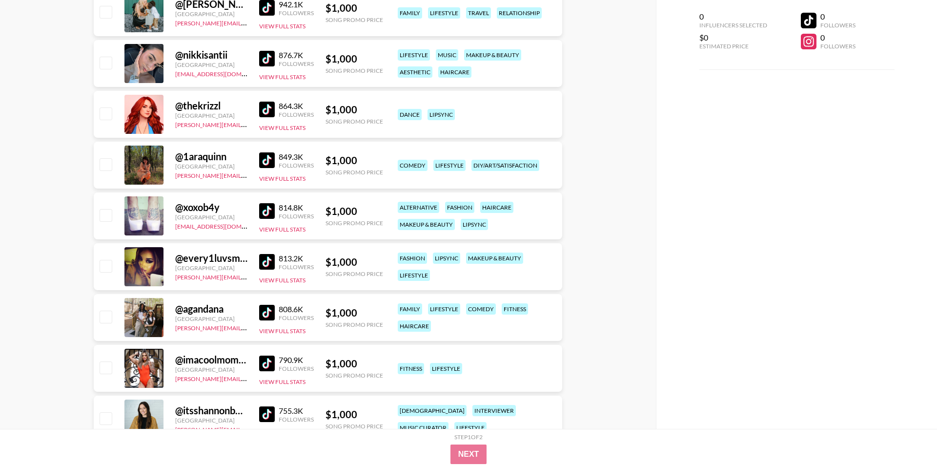
click at [269, 208] on img at bounding box center [267, 211] width 16 height 16
click at [264, 260] on img at bounding box center [267, 262] width 16 height 16
click at [265, 314] on img at bounding box center [267, 313] width 16 height 16
click at [269, 360] on img at bounding box center [267, 363] width 16 height 16
click at [265, 116] on img at bounding box center [267, 110] width 16 height 16
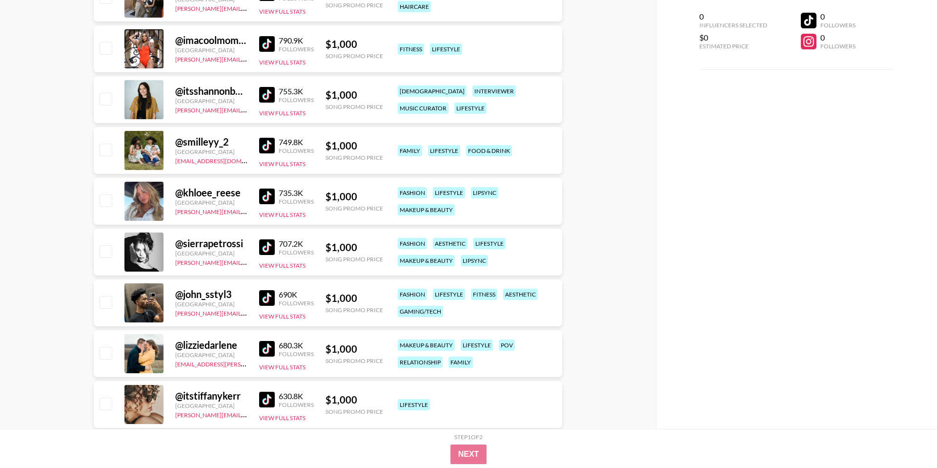
scroll to position [26998, 0]
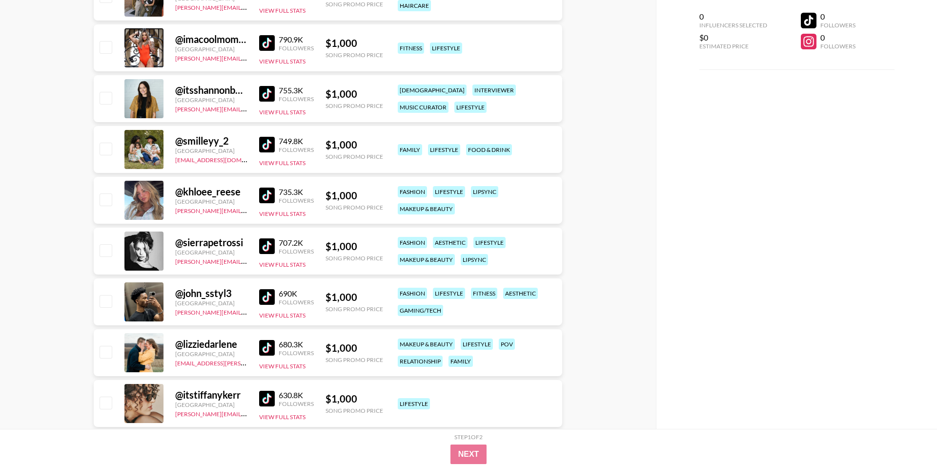
click at [268, 198] on img at bounding box center [267, 195] width 16 height 16
click at [266, 253] on img at bounding box center [267, 246] width 16 height 16
click at [264, 393] on img at bounding box center [267, 398] width 16 height 16
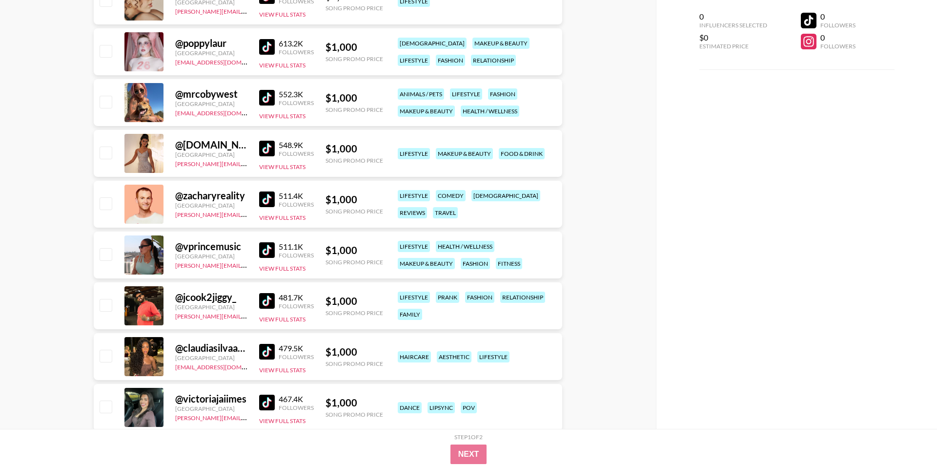
scroll to position [27402, 0]
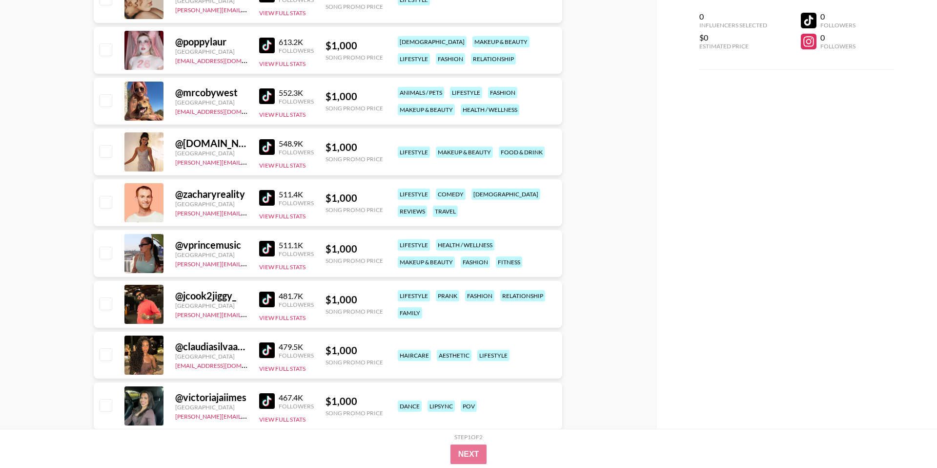
click at [263, 44] on img at bounding box center [267, 46] width 16 height 16
click at [269, 96] on img at bounding box center [267, 96] width 16 height 16
click at [267, 143] on img at bounding box center [267, 147] width 16 height 16
click at [272, 247] on img at bounding box center [267, 249] width 16 height 16
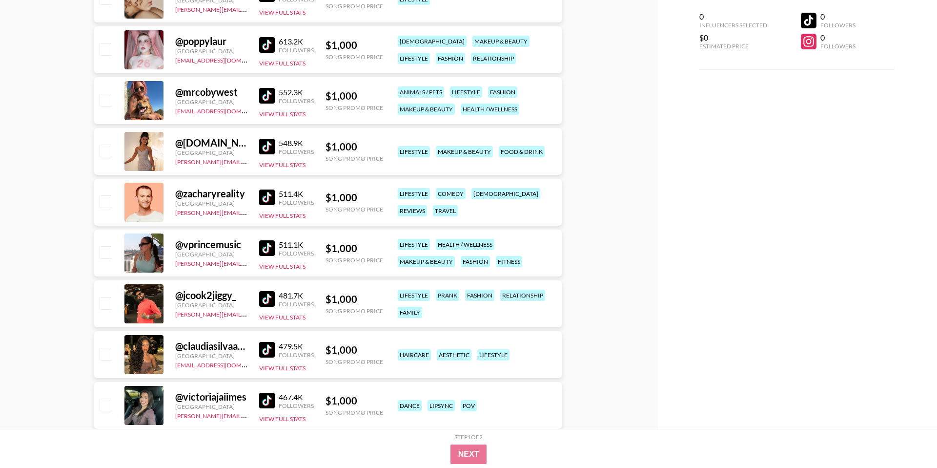
click at [263, 350] on img at bounding box center [267, 350] width 16 height 16
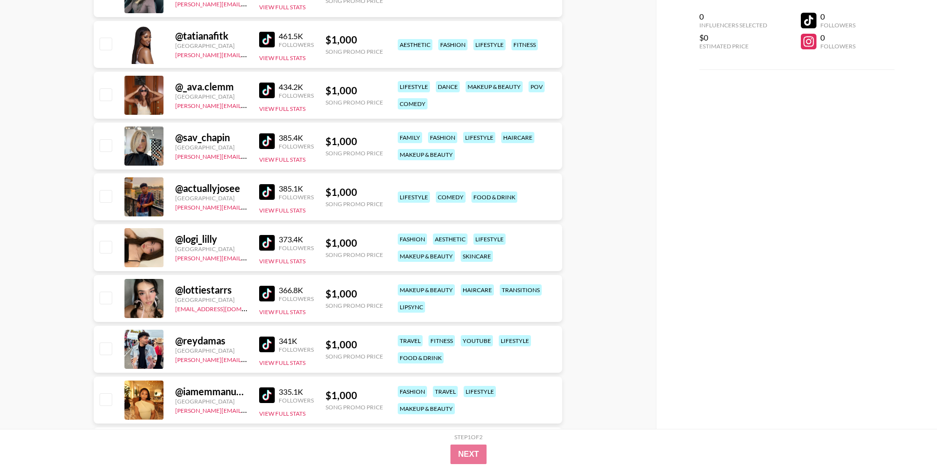
scroll to position [27815, 0]
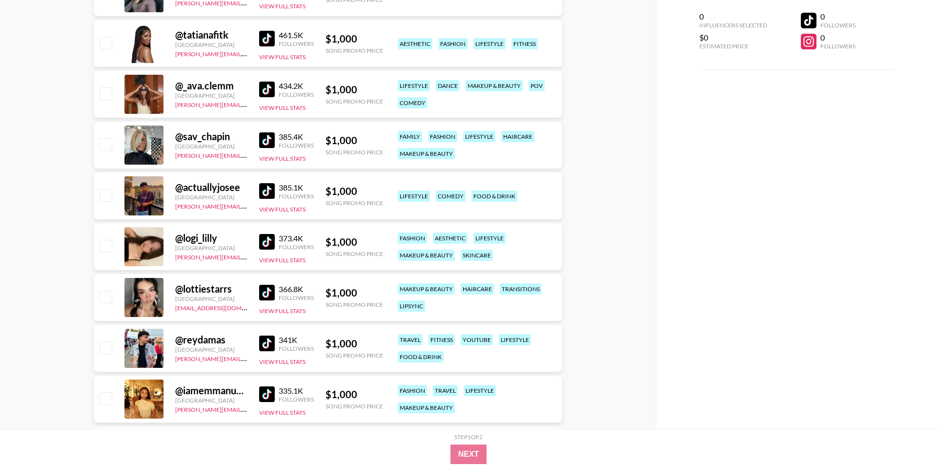
click at [263, 39] on img at bounding box center [267, 39] width 16 height 16
click at [269, 94] on img at bounding box center [267, 90] width 16 height 16
click at [265, 137] on img at bounding box center [267, 140] width 16 height 16
click at [266, 241] on img at bounding box center [267, 242] width 16 height 16
click at [262, 293] on img at bounding box center [267, 293] width 16 height 16
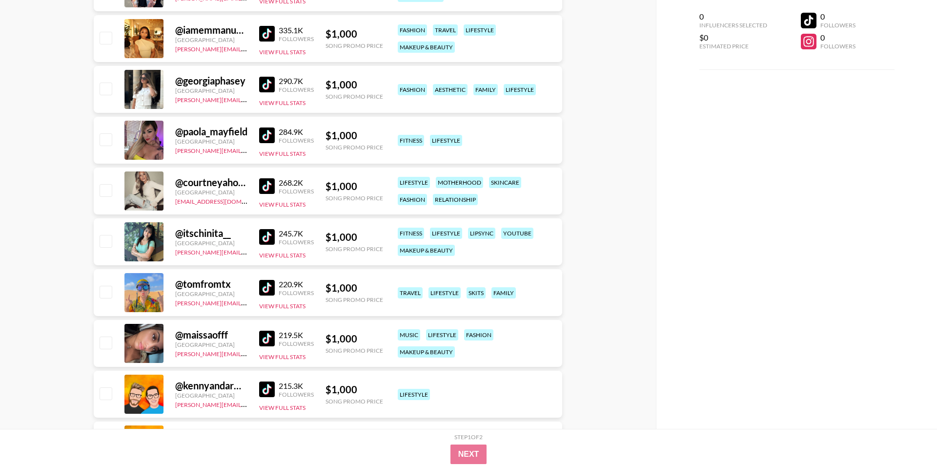
scroll to position [28195, 0]
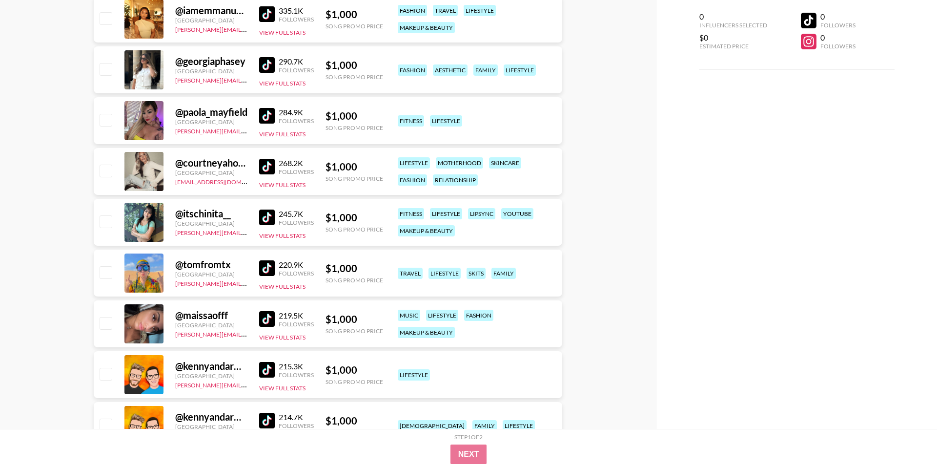
click at [263, 113] on img at bounding box center [267, 116] width 16 height 16
click at [262, 164] on img at bounding box center [267, 167] width 16 height 16
click at [263, 218] on img at bounding box center [267, 217] width 16 height 16
click at [267, 322] on img at bounding box center [267, 319] width 16 height 16
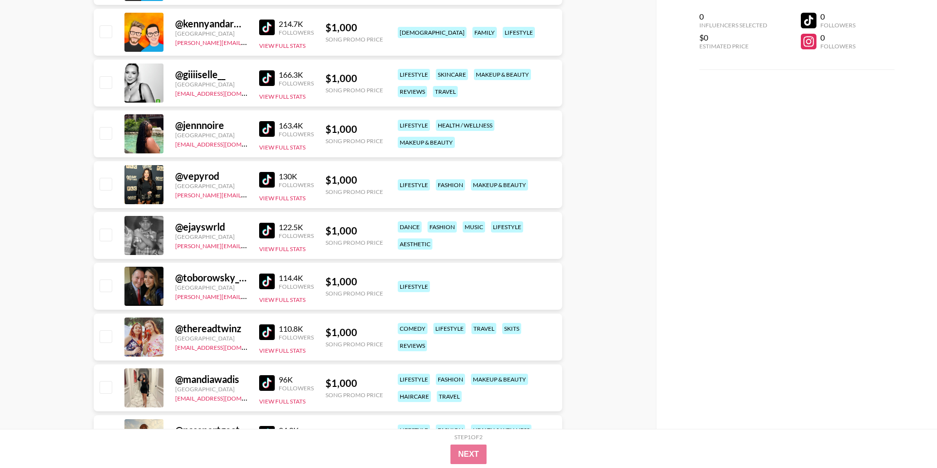
scroll to position [28591, 0]
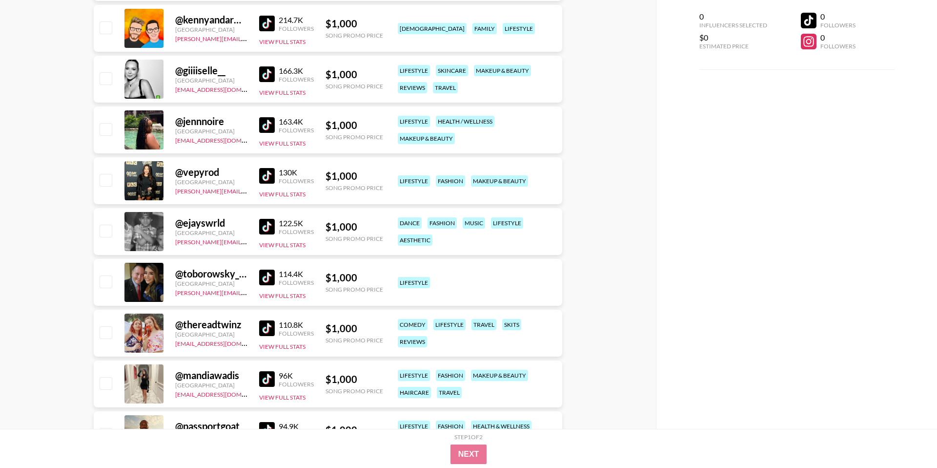
click at [263, 71] on img at bounding box center [267, 74] width 16 height 16
click at [265, 134] on div "163.4K Followers View Full Stats" at bounding box center [286, 130] width 55 height 35
click at [265, 127] on img at bounding box center [267, 125] width 16 height 16
click at [265, 376] on img at bounding box center [267, 379] width 16 height 16
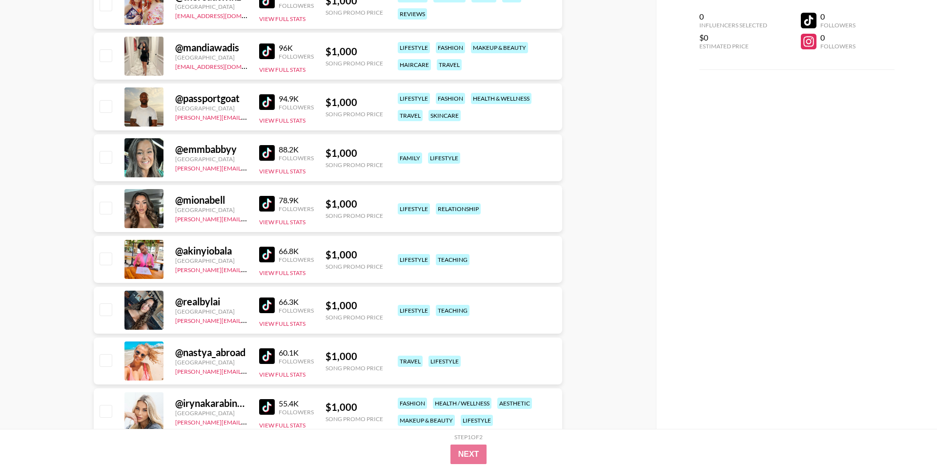
scroll to position [28921, 0]
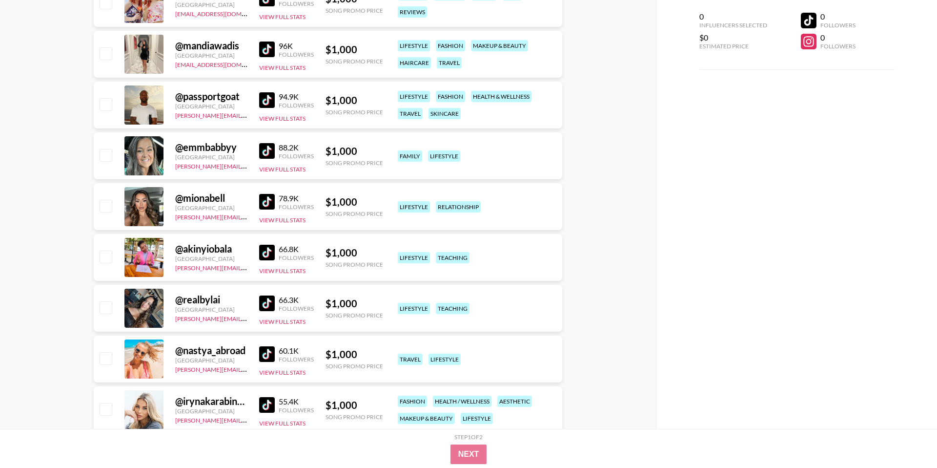
click at [265, 49] on img at bounding box center [267, 49] width 16 height 16
click at [260, 200] on img at bounding box center [267, 202] width 16 height 16
click at [269, 302] on img at bounding box center [267, 303] width 16 height 16
click at [262, 401] on img at bounding box center [267, 405] width 16 height 16
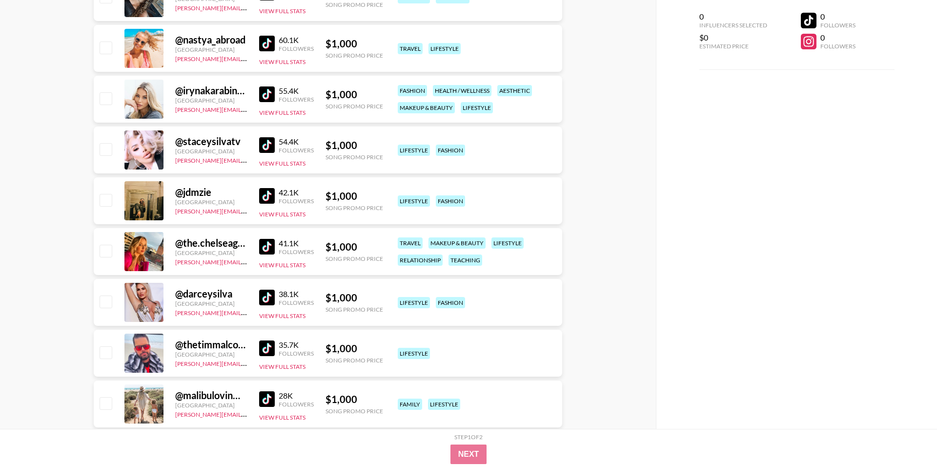
scroll to position [29239, 0]
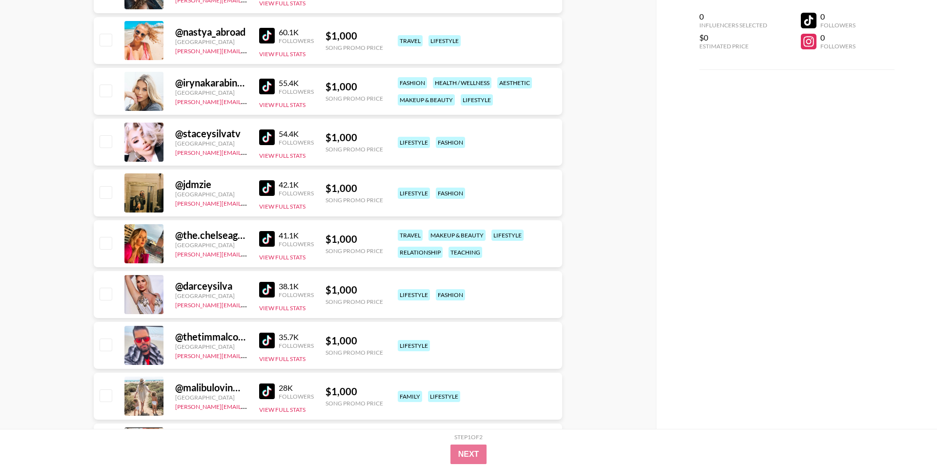
click at [265, 135] on img at bounding box center [267, 137] width 16 height 16
click at [266, 289] on img at bounding box center [267, 289] width 16 height 16
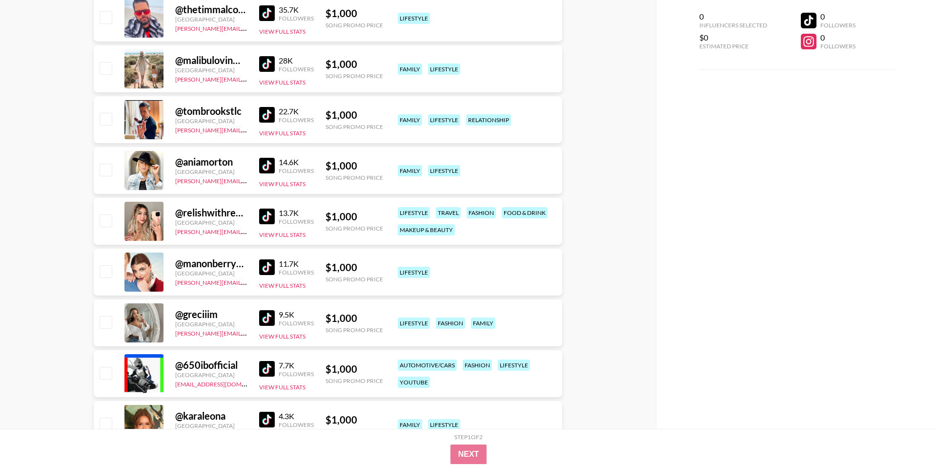
scroll to position [29567, 0]
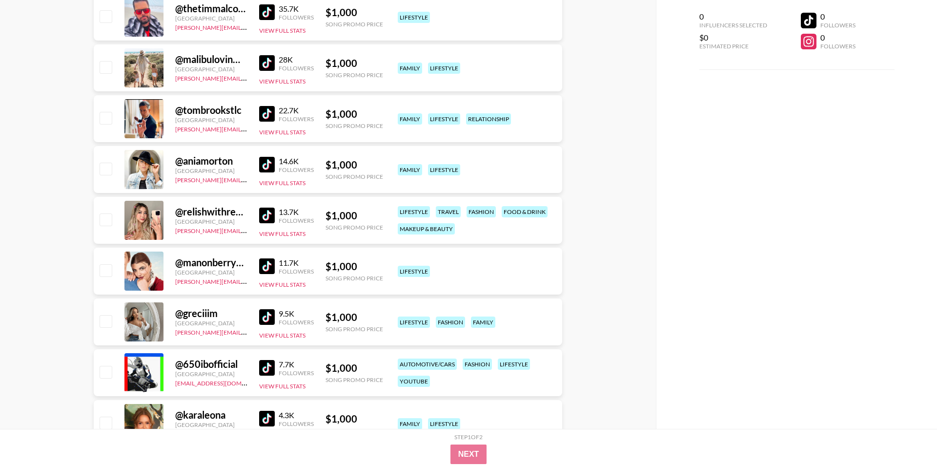
click at [266, 216] on img at bounding box center [267, 215] width 16 height 16
click at [266, 315] on img at bounding box center [267, 317] width 16 height 16
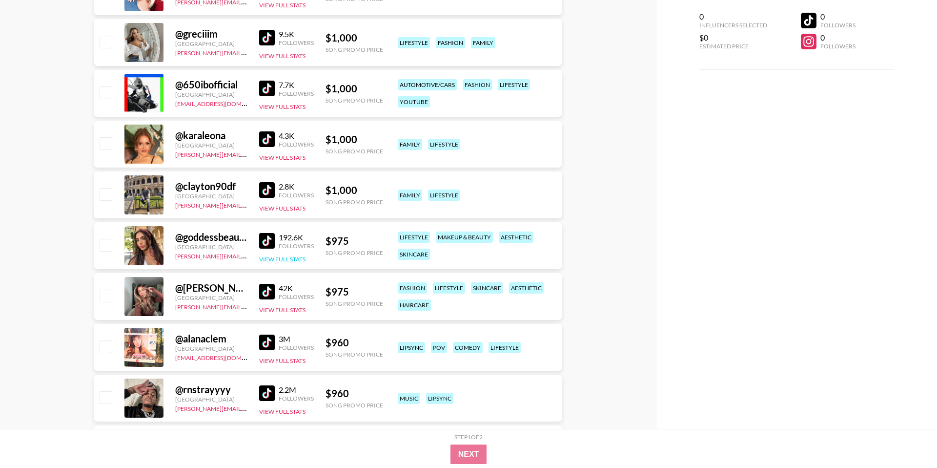
scroll to position [29857, 0]
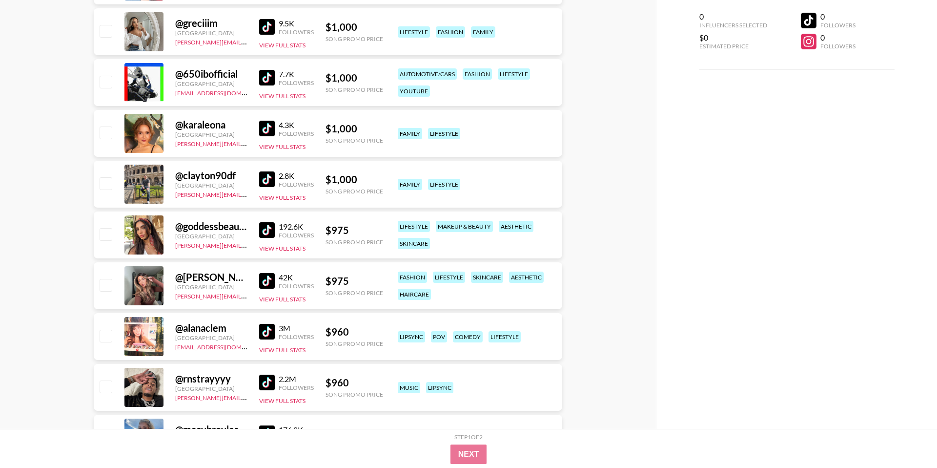
click at [270, 231] on img at bounding box center [267, 230] width 16 height 16
click at [270, 285] on img at bounding box center [267, 281] width 16 height 16
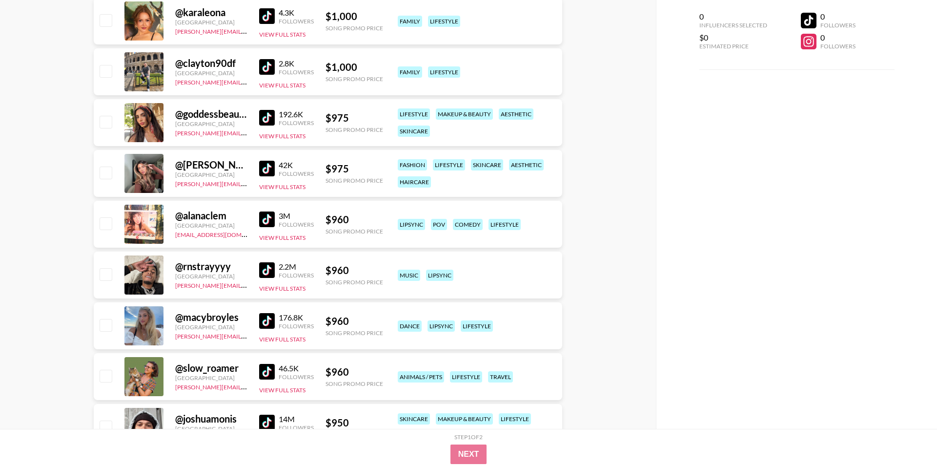
scroll to position [29970, 0]
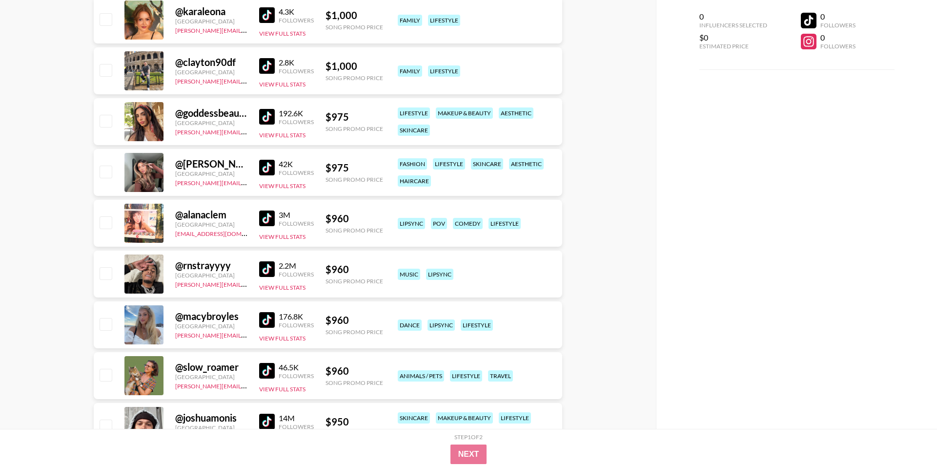
click at [265, 266] on img at bounding box center [267, 269] width 16 height 16
click at [267, 315] on img at bounding box center [267, 320] width 16 height 16
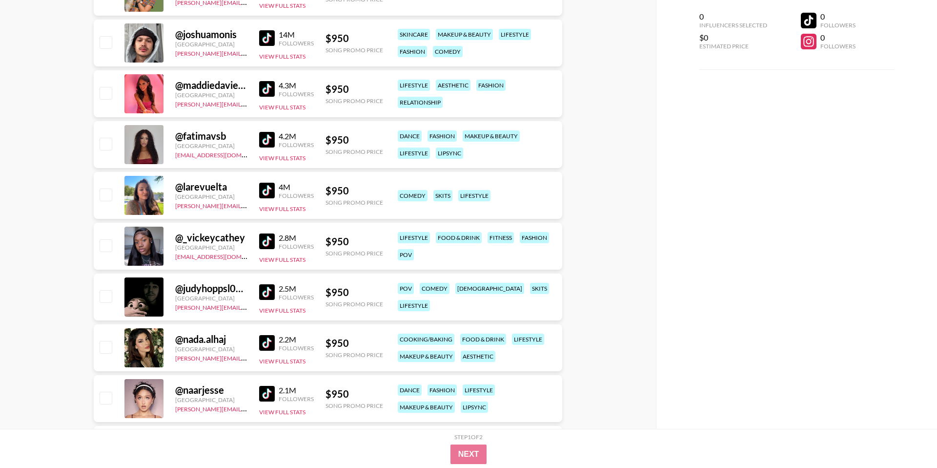
click at [260, 93] on img at bounding box center [267, 89] width 16 height 16
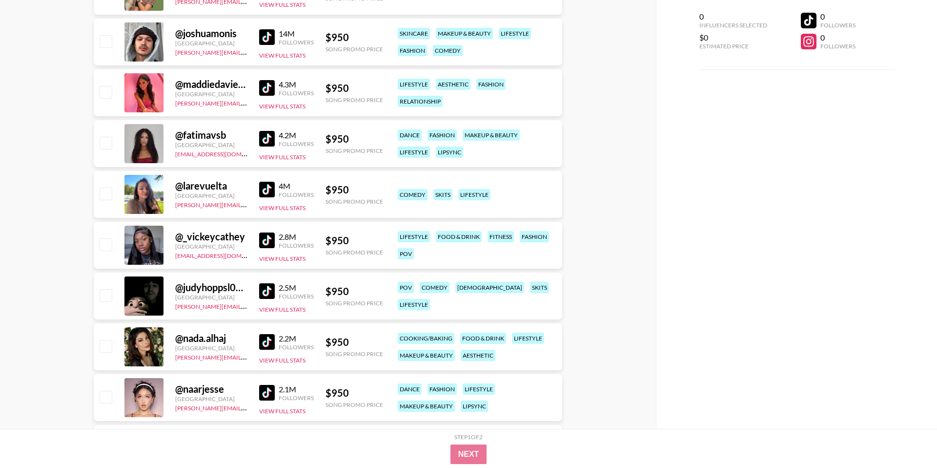
click at [269, 143] on img at bounding box center [267, 139] width 16 height 16
click at [261, 240] on img at bounding box center [267, 239] width 16 height 16
click at [264, 343] on img at bounding box center [267, 341] width 16 height 16
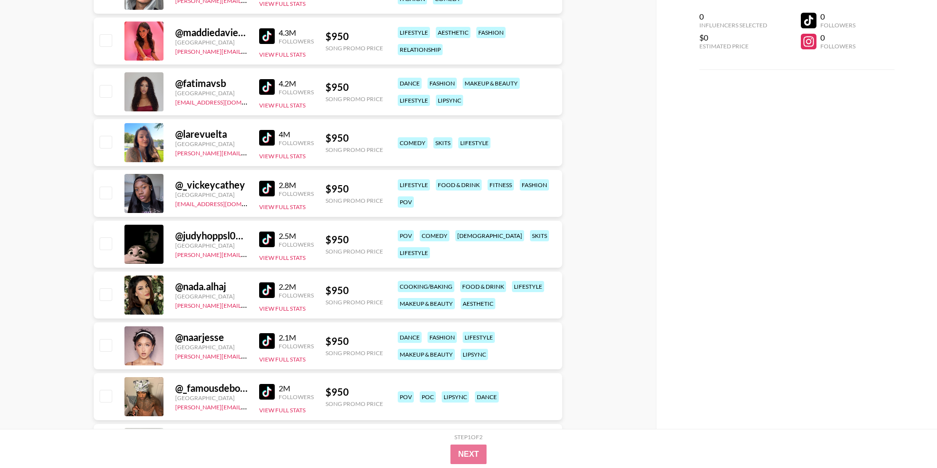
scroll to position [30403, 0]
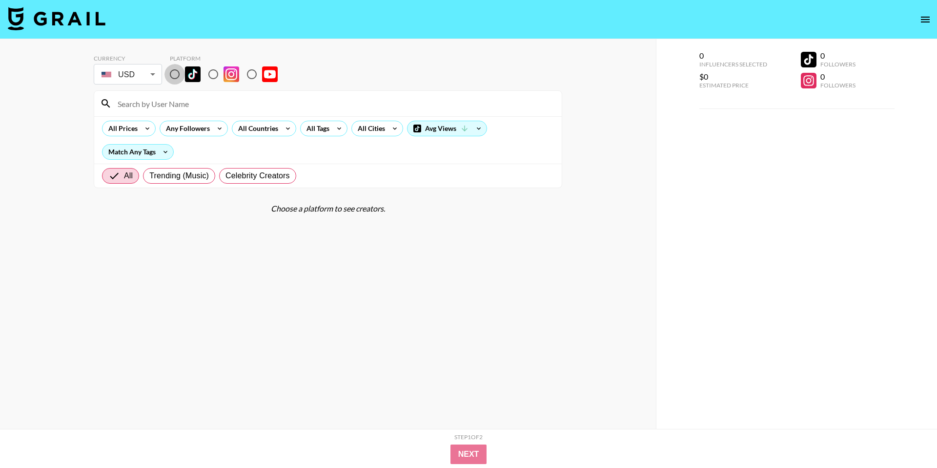
click at [173, 76] on input "radio" at bounding box center [174, 74] width 20 height 20
radio input "true"
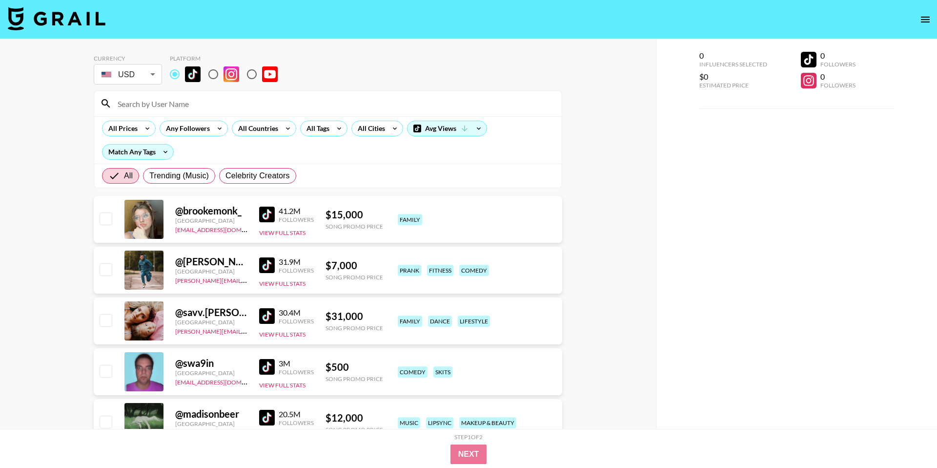
click at [178, 100] on input at bounding box center [334, 104] width 444 height 16
paste input "notavaxreyes"
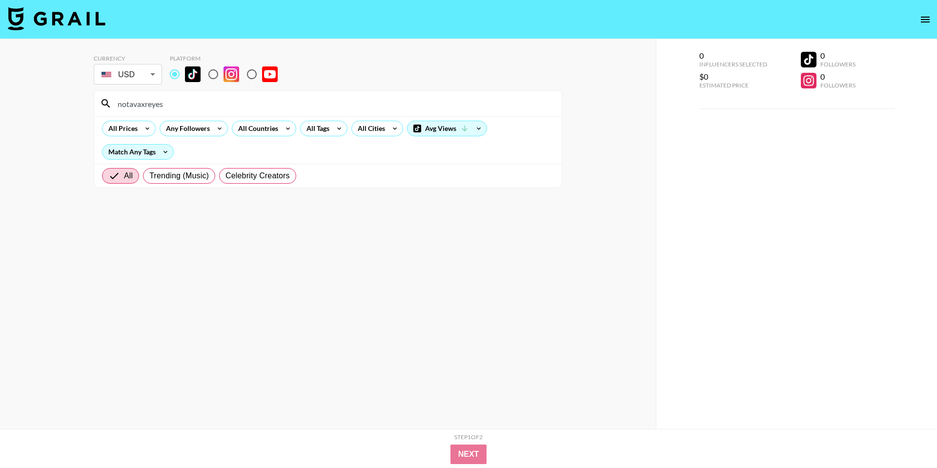
type input "notavaxreyes"
click at [171, 77] on input "radio" at bounding box center [174, 74] width 20 height 20
radio input "true"
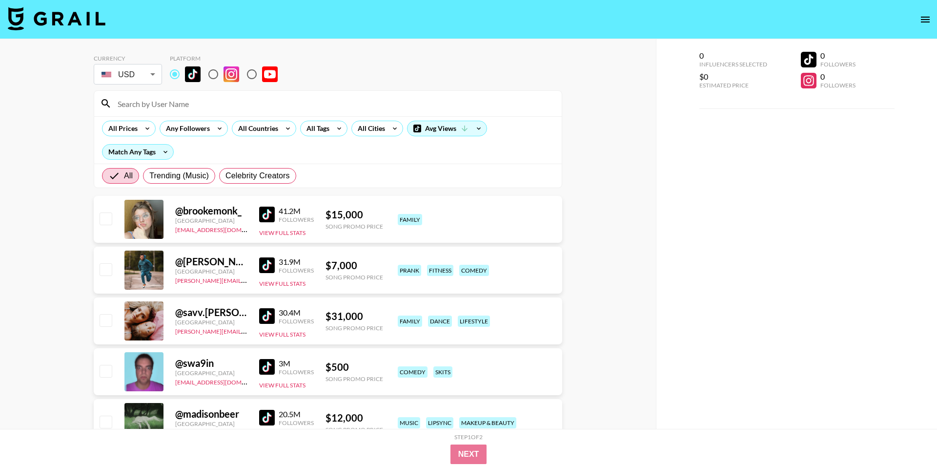
click at [184, 101] on input at bounding box center [334, 104] width 444 height 16
paste input "aishah"
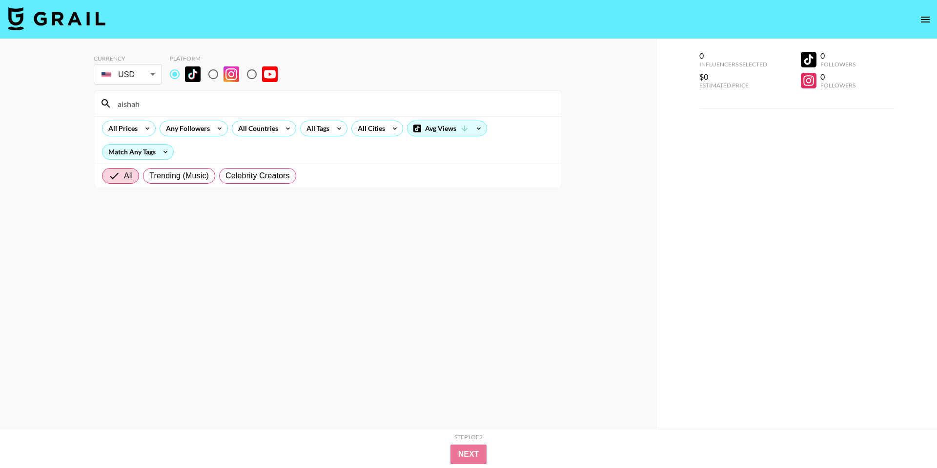
click at [365, 106] on input "aishah" at bounding box center [334, 104] width 444 height 16
paste input "nataliireynoldss"
click at [368, 100] on input "nataliireynoldss" at bounding box center [334, 104] width 444 height 16
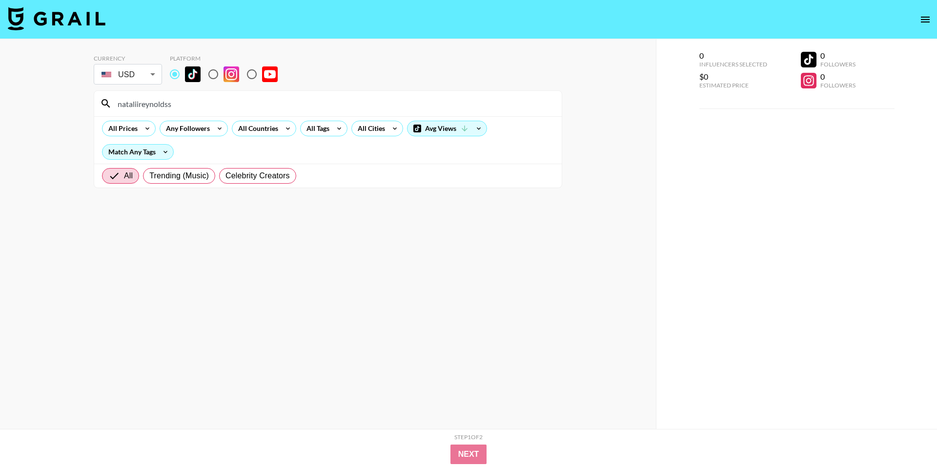
click at [368, 100] on input "nataliireynoldss" at bounding box center [334, 104] width 444 height 16
paste input "julia_filippo"
paste input "leximarvell"
type input "leximarvell"
drag, startPoint x: 175, startPoint y: 77, endPoint x: 197, endPoint y: 103, distance: 35.0
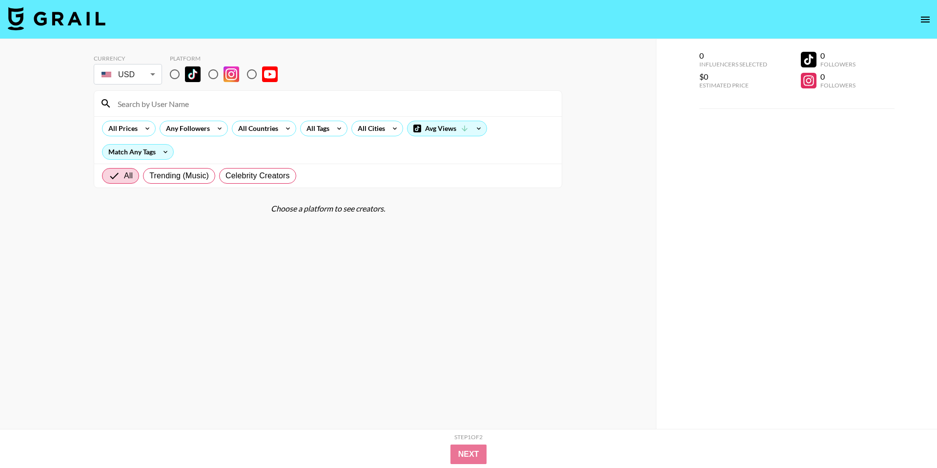
click at [176, 77] on input "radio" at bounding box center [174, 74] width 20 height 20
radio input "true"
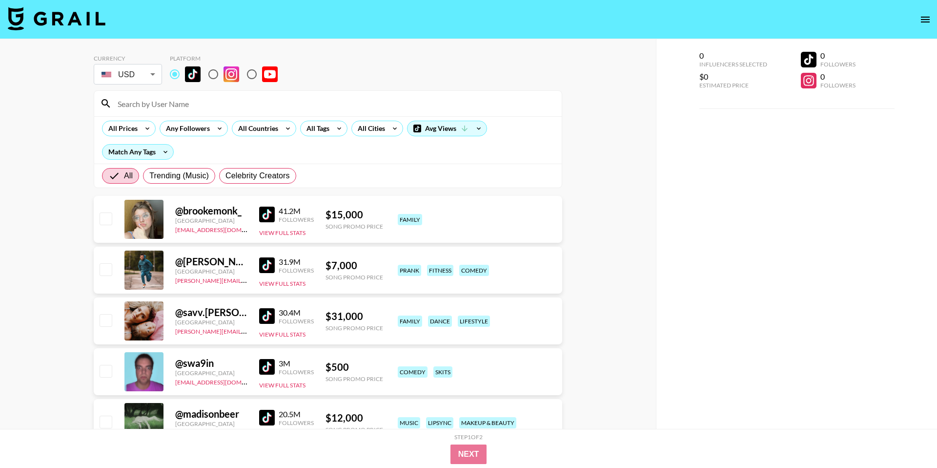
click at [197, 103] on input at bounding box center [334, 104] width 444 height 16
paste input "chiaraecalisto"
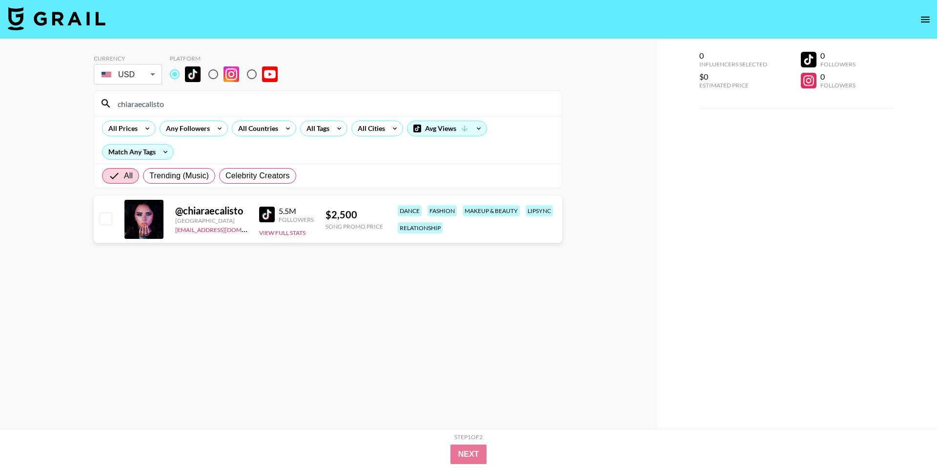
paste input "anokhinalz"
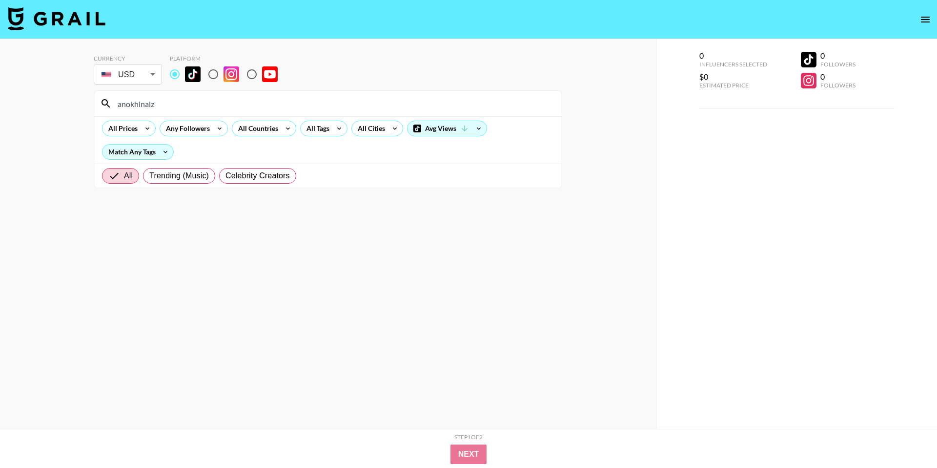
paste input "imarromi"
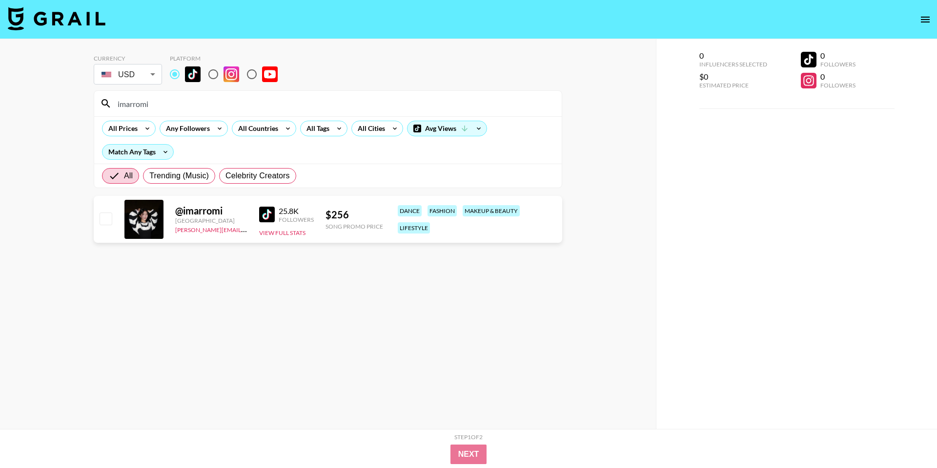
paste input "samaraispinkk"
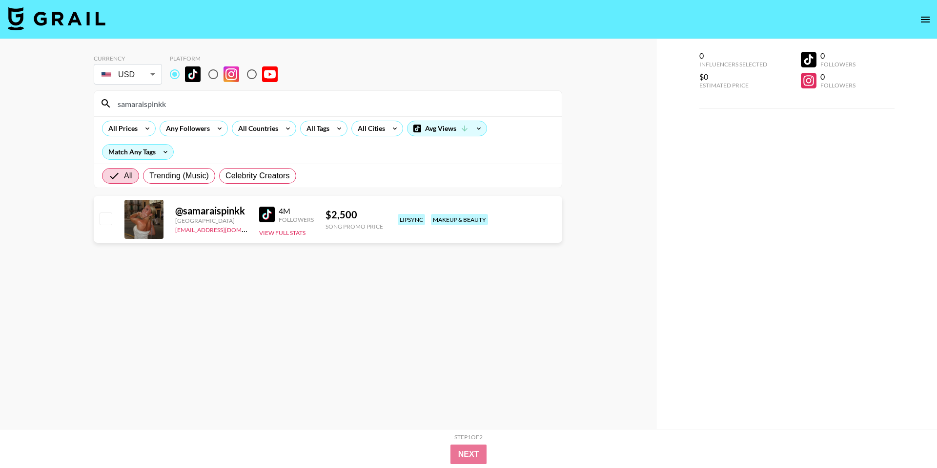
paste input "amayaelizabeth_"
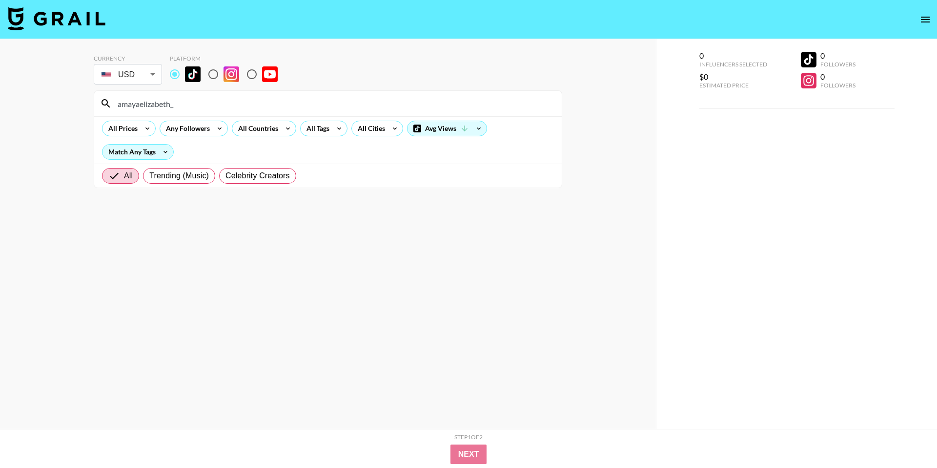
paste input "paigetaylor"
paste input "victoriajaiimes"
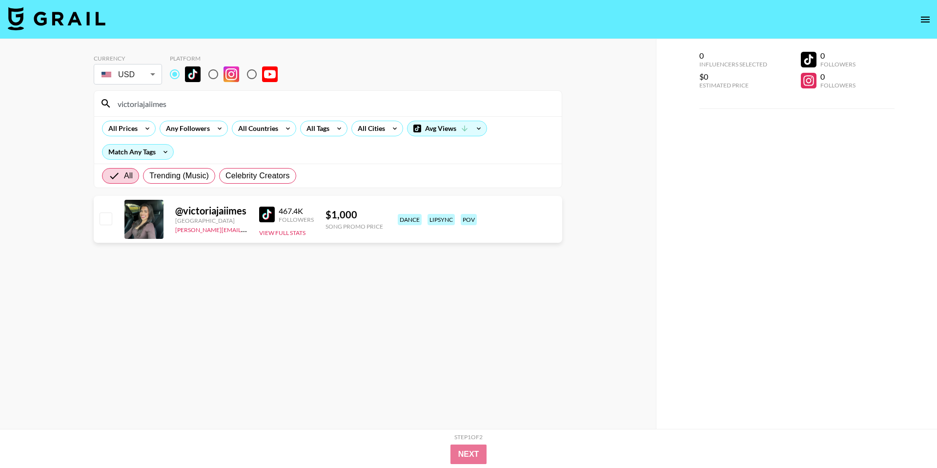
paste input "kimberlykimpena"
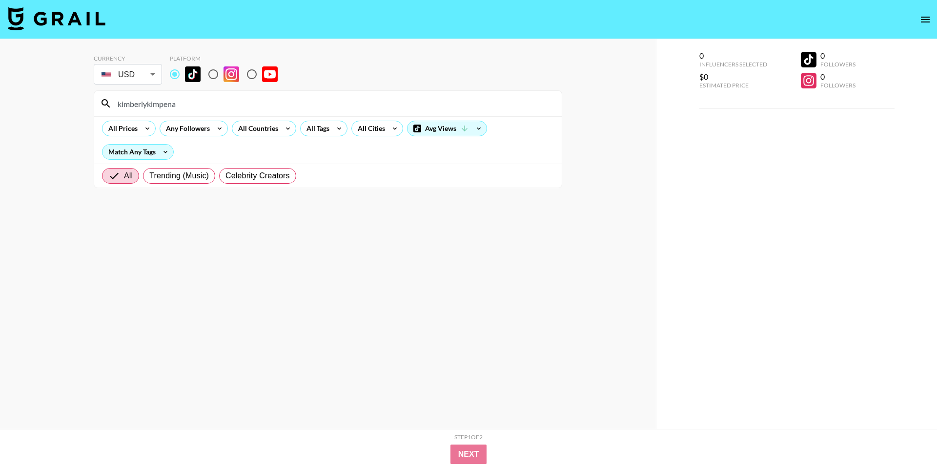
paste input "nevaaada"
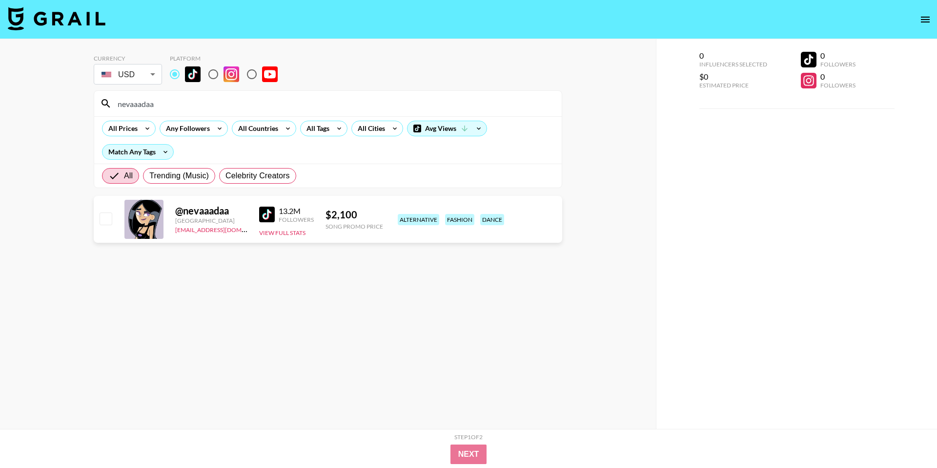
type input "nevaaadaa"
